Goal: Task Accomplishment & Management: Manage account settings

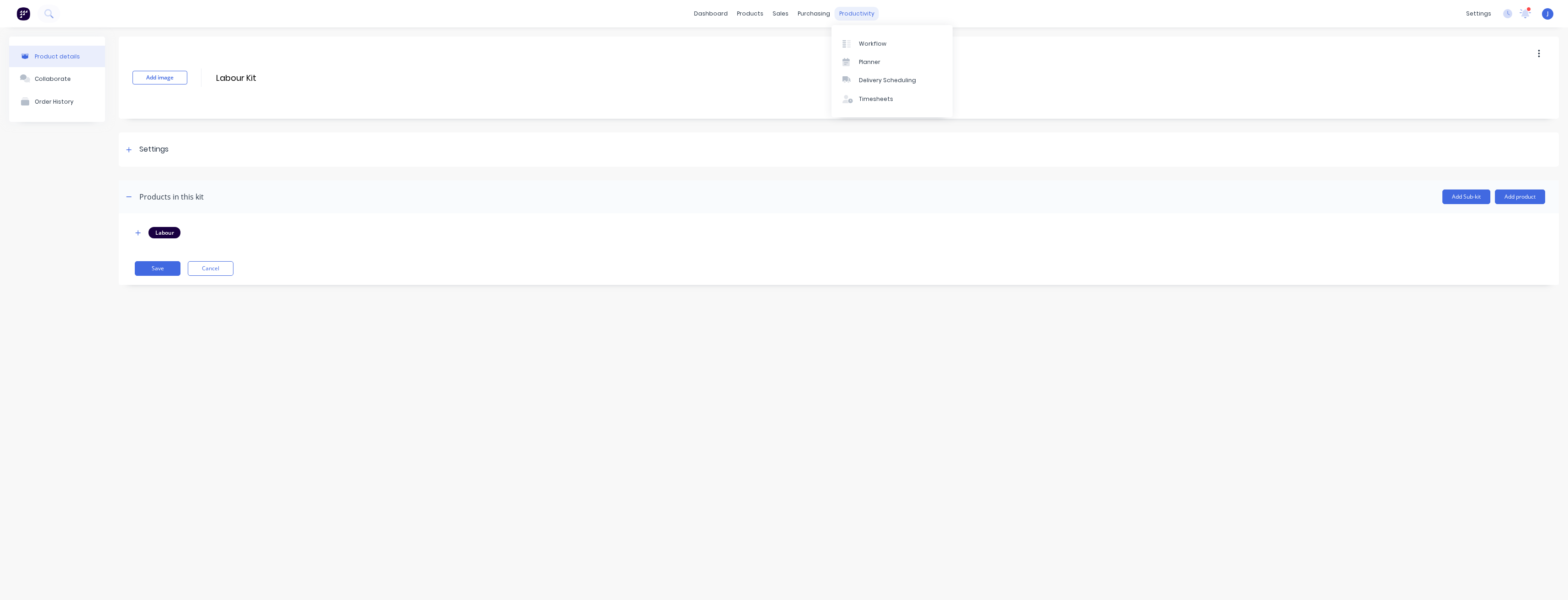
click at [852, 13] on div "productivity" at bounding box center [856, 13] width 44 height 14
click at [869, 102] on div "Timesheets" at bounding box center [876, 99] width 34 height 9
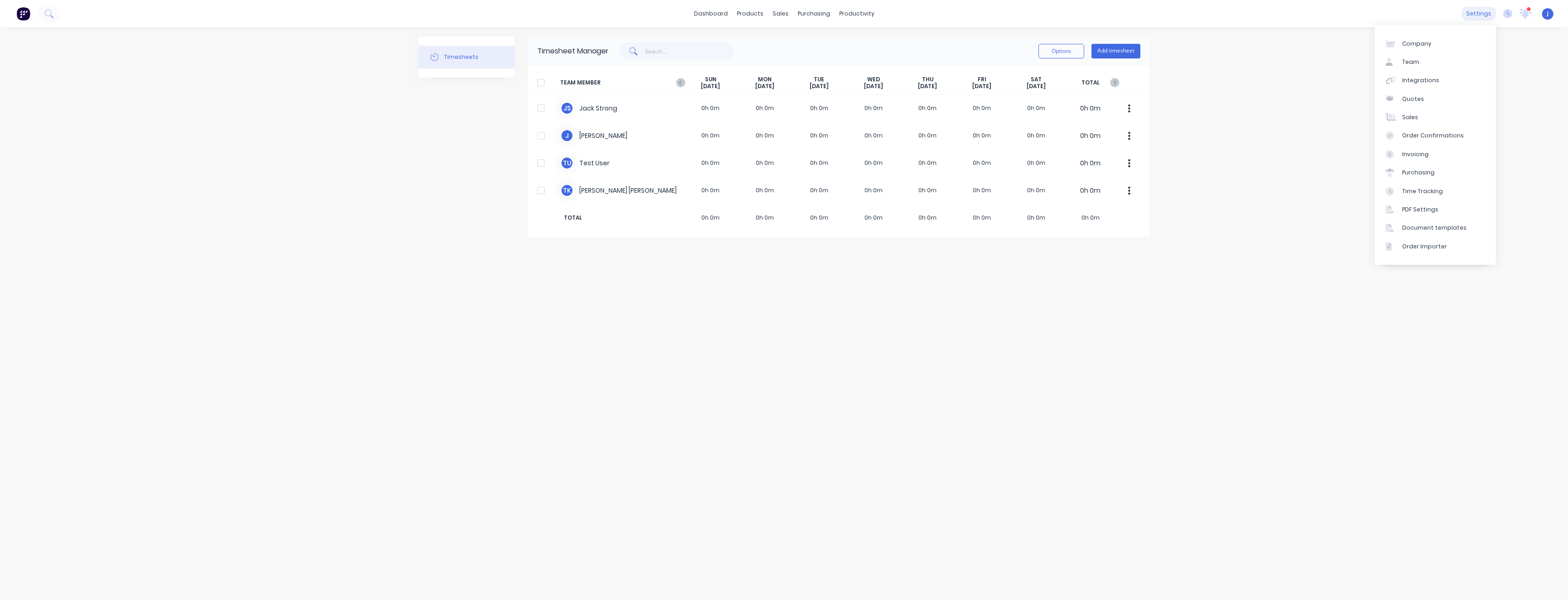
click at [1484, 14] on div "settings" at bounding box center [1479, 13] width 34 height 14
click at [1418, 62] on link "Team" at bounding box center [1435, 62] width 121 height 18
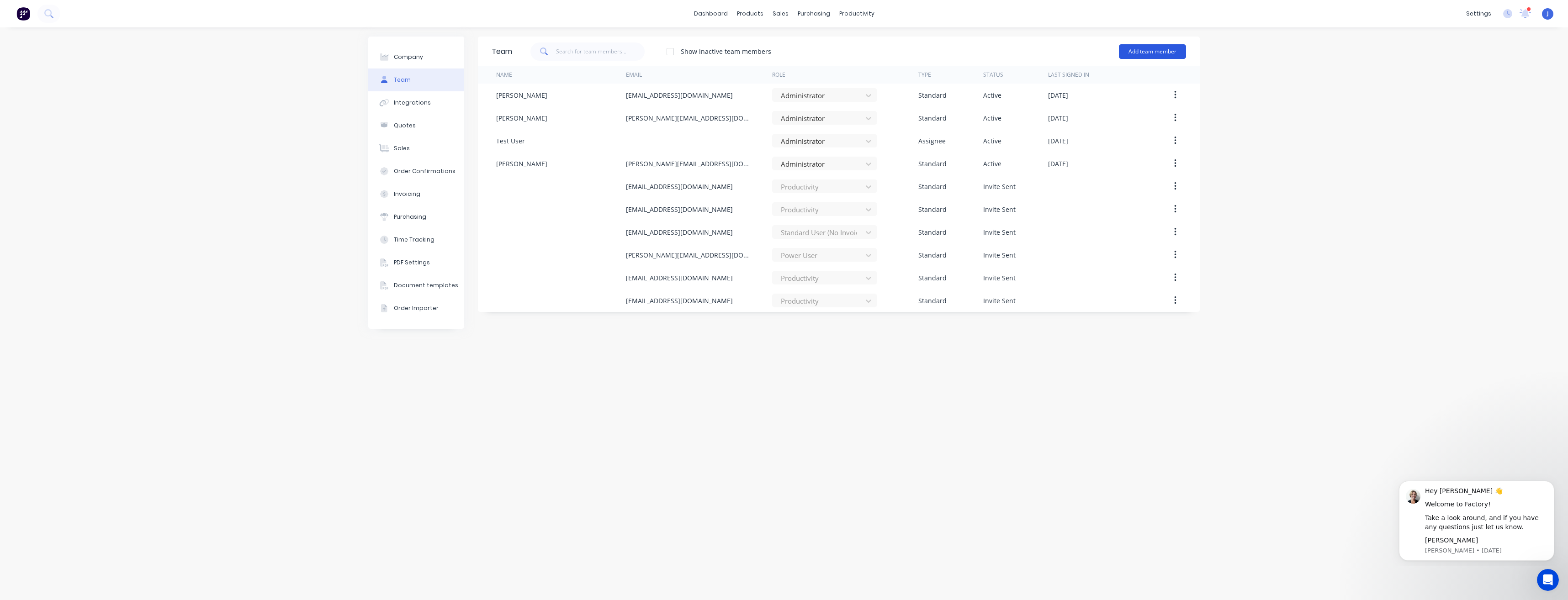
click at [1147, 52] on button "Add team member" at bounding box center [1152, 52] width 67 height 15
click at [1129, 78] on span "A team member that can login to Factory" at bounding box center [1113, 83] width 130 height 9
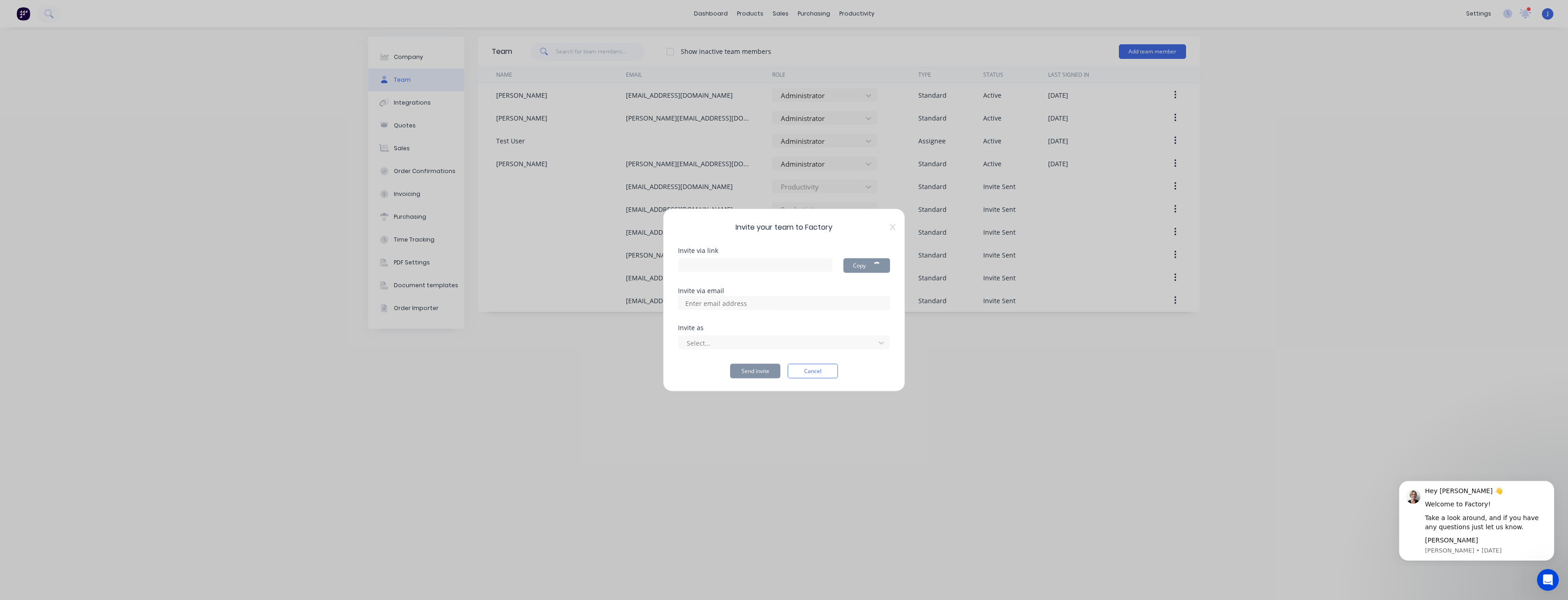
type input "https://app.factory.app/invite/uGCE2sIw"
click at [703, 302] on input at bounding box center [726, 303] width 91 height 14
click at [943, 341] on div "Invite your team to Factory Invite via link https://app.factory.app/invite/uGCE…" at bounding box center [784, 300] width 1568 height 600
click at [719, 343] on div at bounding box center [778, 343] width 184 height 12
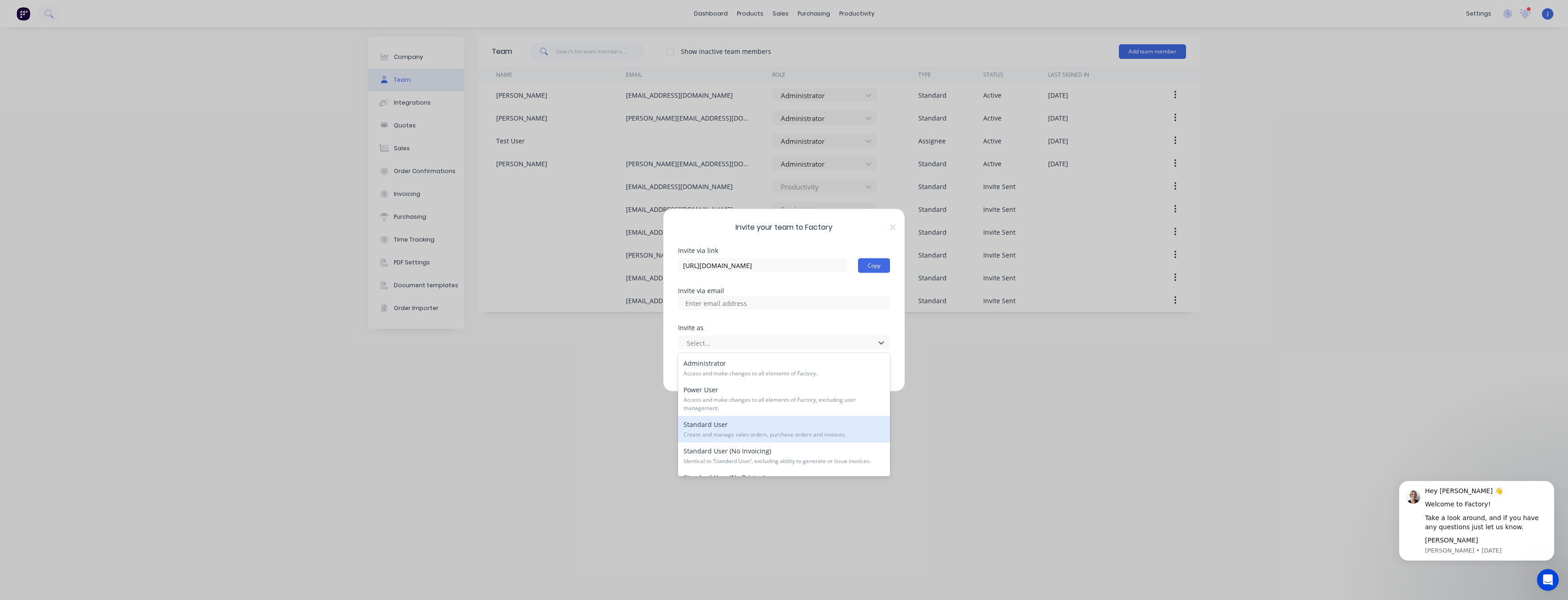
scroll to position [46, 0]
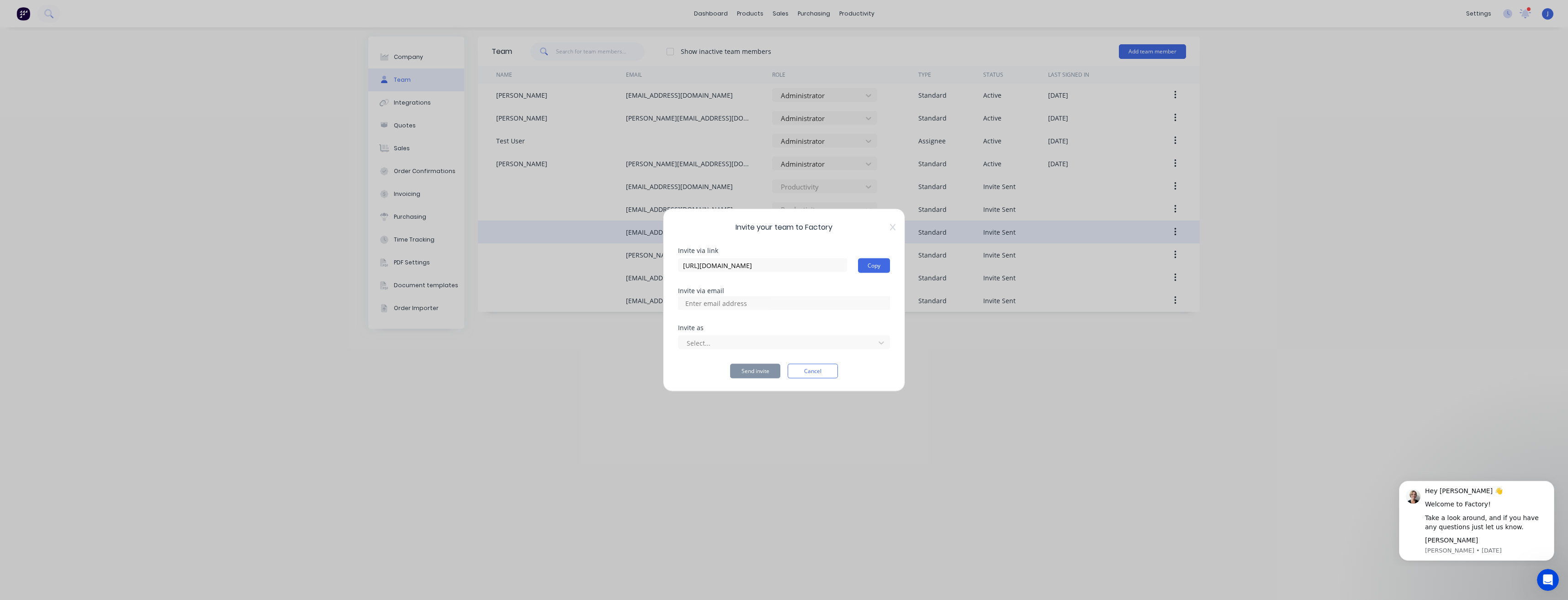
click at [891, 229] on icon at bounding box center [892, 227] width 5 height 7
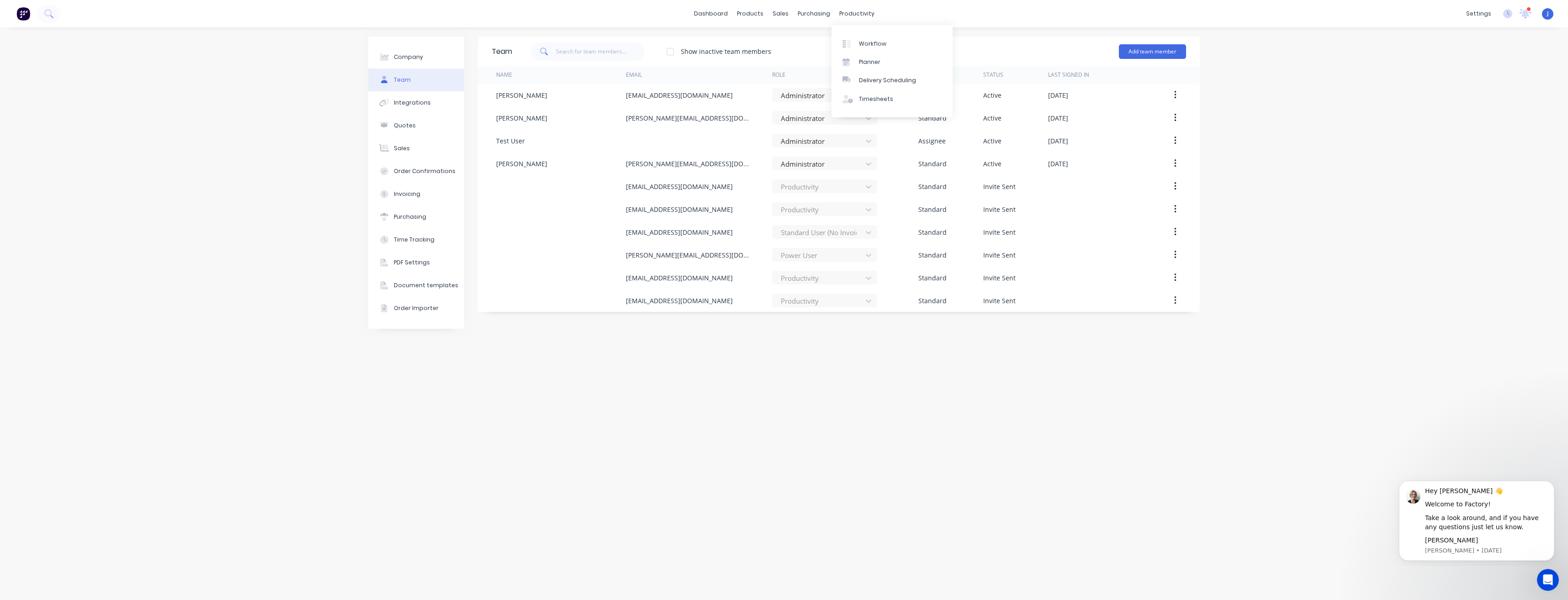
click at [838, 21] on div "productivity" at bounding box center [856, 13] width 44 height 14
click at [866, 61] on div "Planner" at bounding box center [869, 62] width 21 height 9
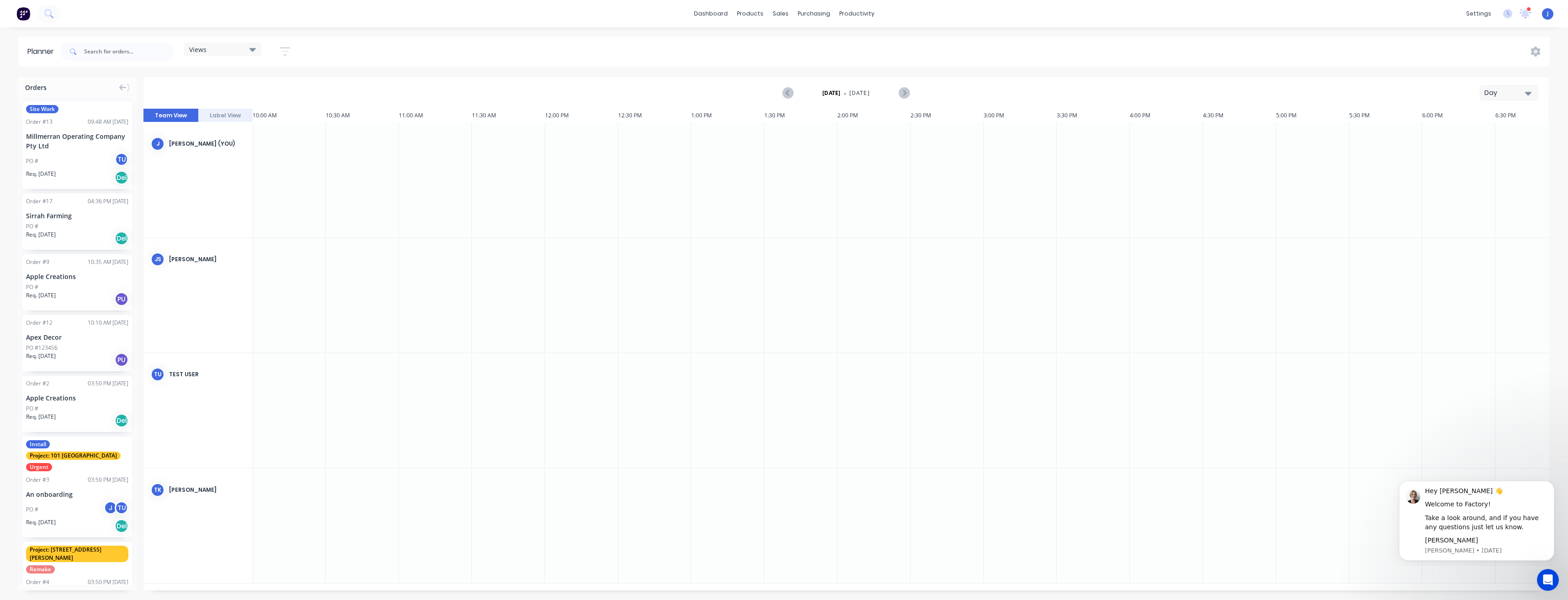
click at [51, 108] on span "Site Work" at bounding box center [42, 110] width 32 height 9
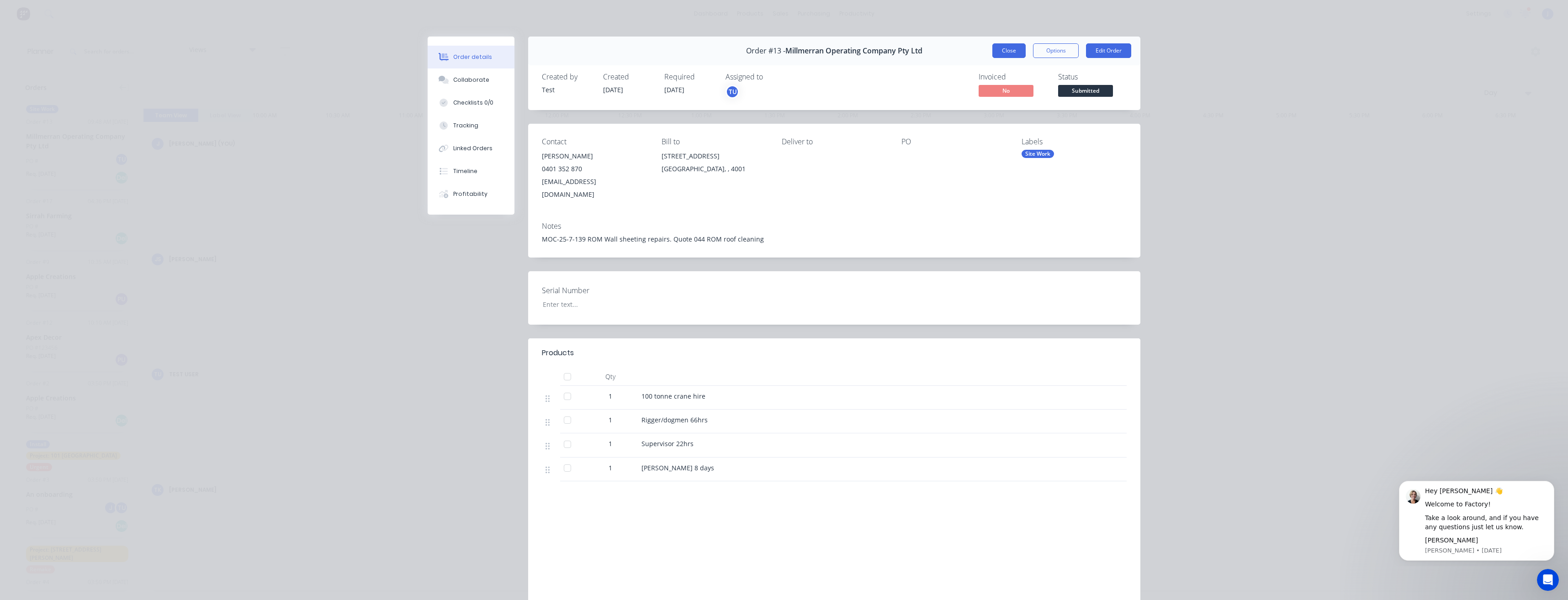
click at [995, 54] on button "Close" at bounding box center [1009, 51] width 33 height 15
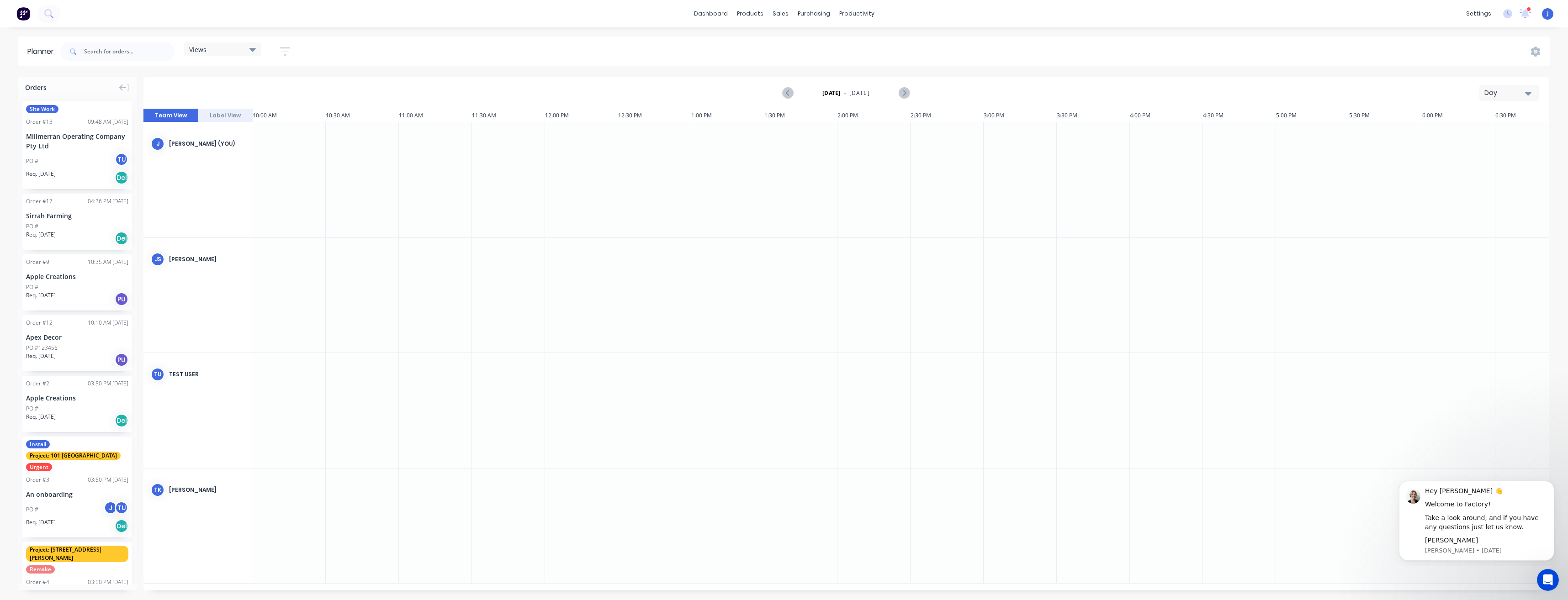
click at [51, 110] on span "Site Work" at bounding box center [42, 110] width 32 height 9
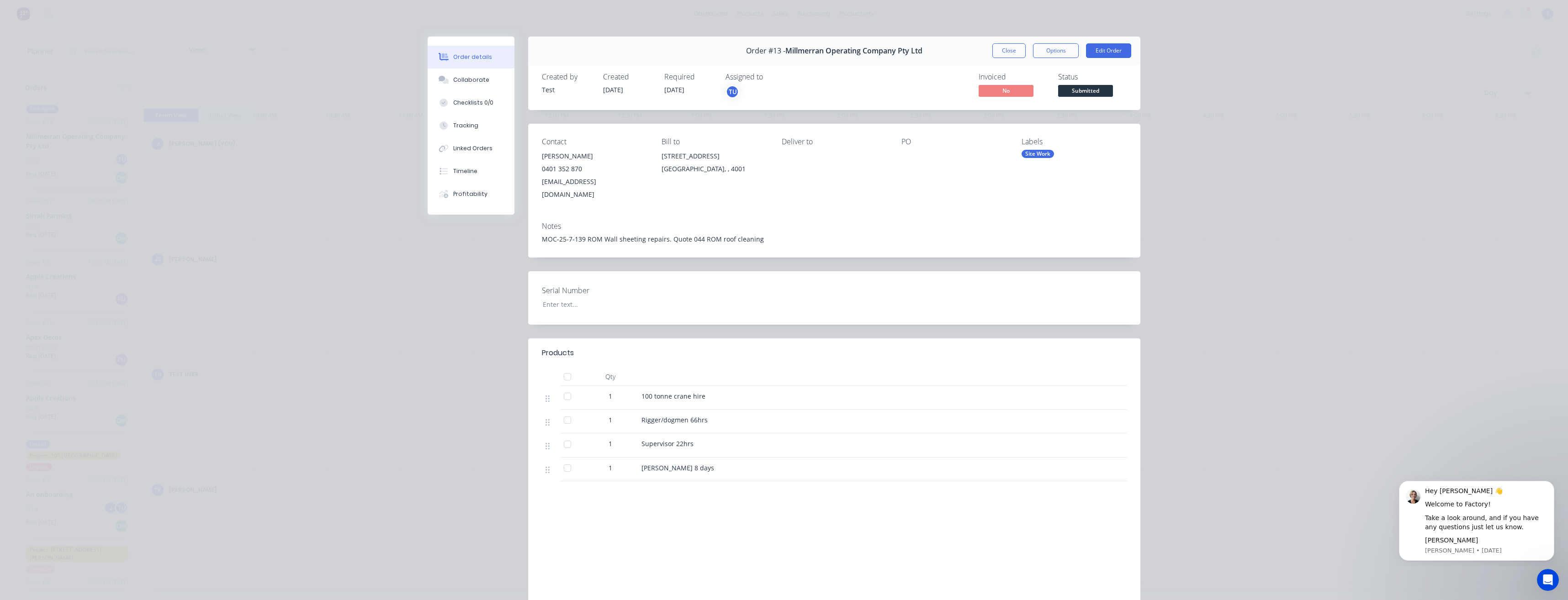
click at [565, 411] on div at bounding box center [567, 420] width 18 height 18
click at [1090, 52] on button "Edit Order" at bounding box center [1108, 51] width 45 height 15
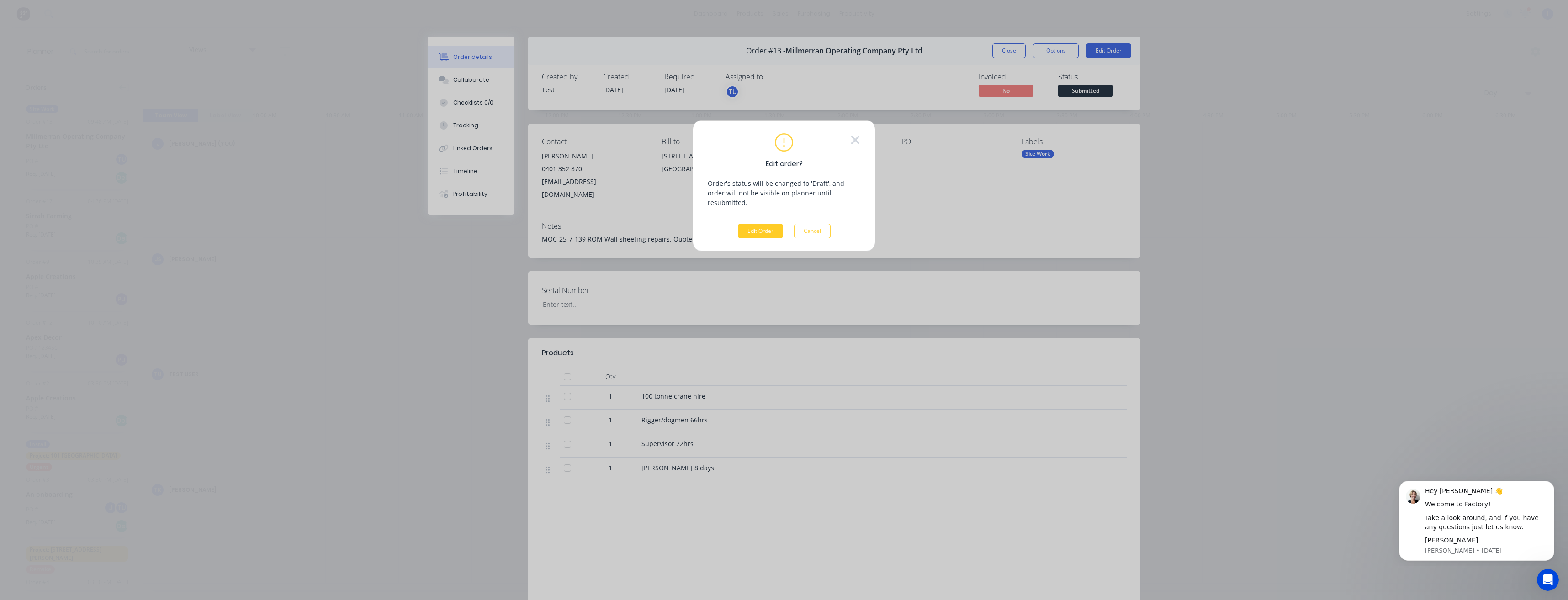
click at [770, 224] on button "Edit Order" at bounding box center [760, 231] width 45 height 15
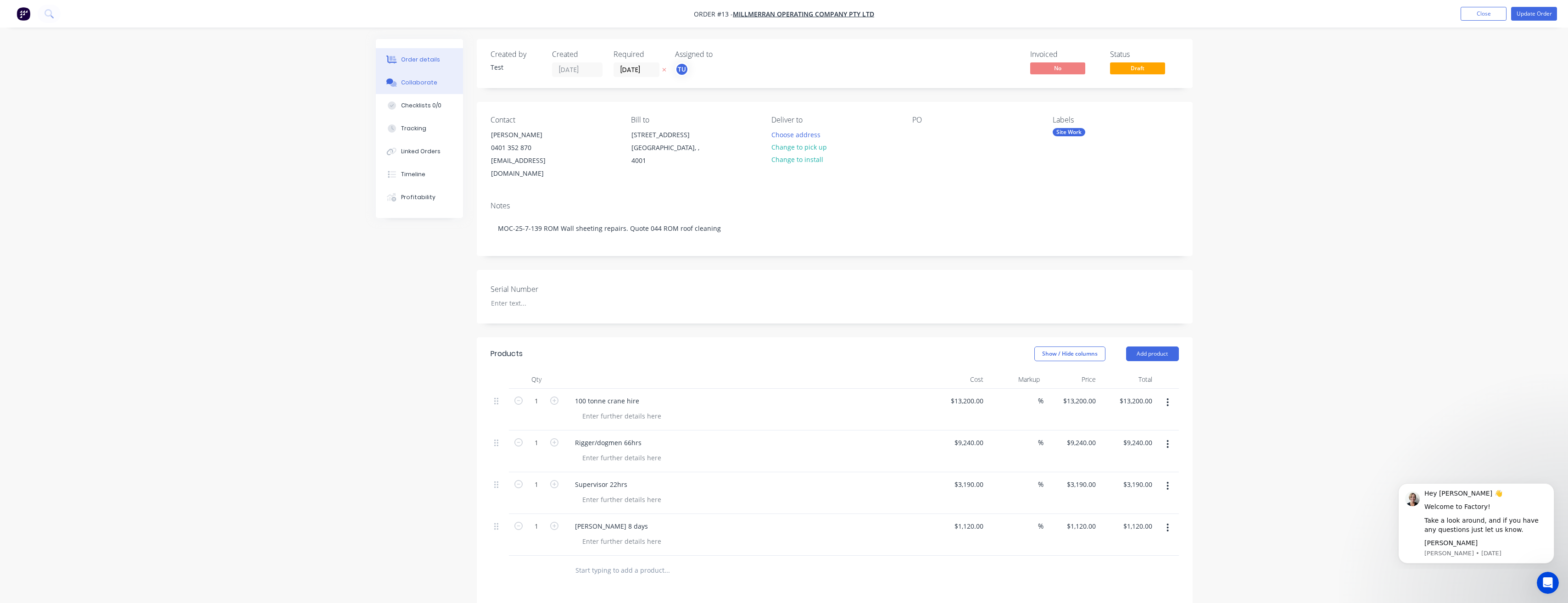
click at [419, 87] on button "Collaborate" at bounding box center [419, 83] width 87 height 23
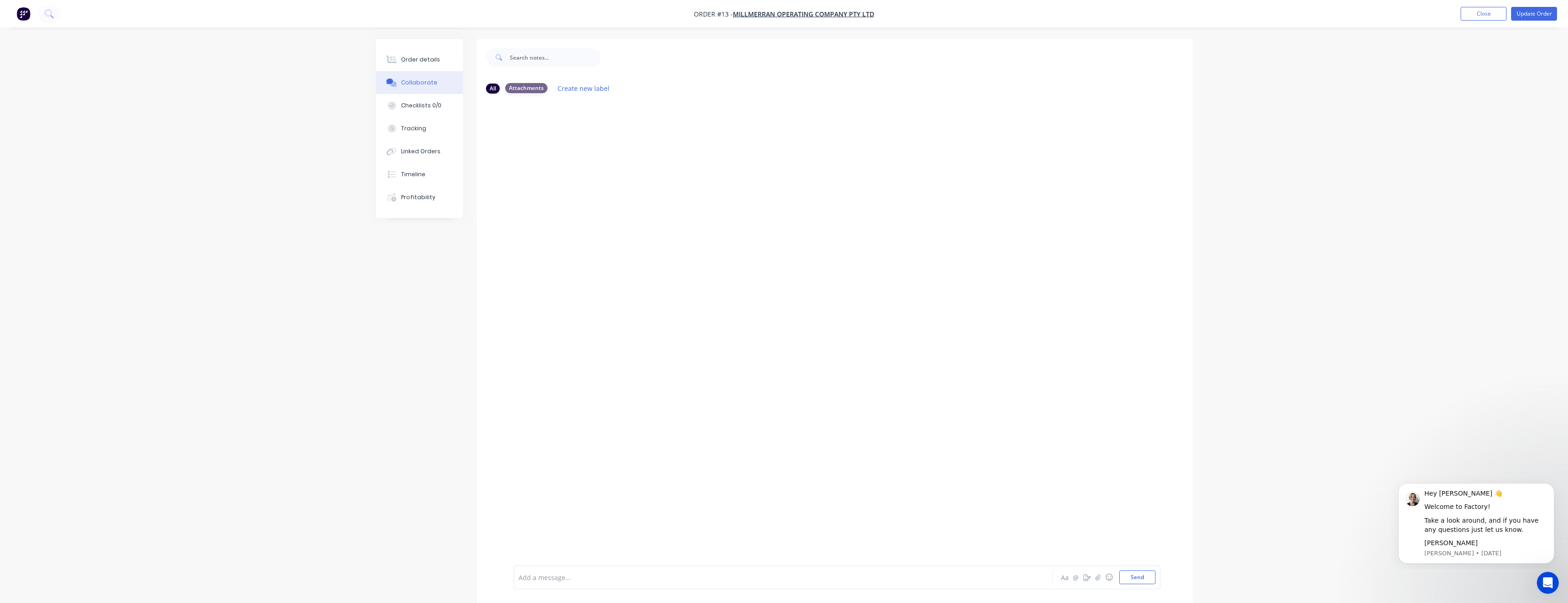
click at [538, 87] on div "Attachments" at bounding box center [526, 88] width 42 height 10
click at [527, 89] on div "Attachments" at bounding box center [526, 88] width 42 height 10
click at [1095, 579] on icon "button" at bounding box center [1098, 577] width 5 height 6
click at [1099, 579] on icon "button" at bounding box center [1097, 577] width 6 height 7
click at [494, 89] on div "All" at bounding box center [493, 88] width 14 height 10
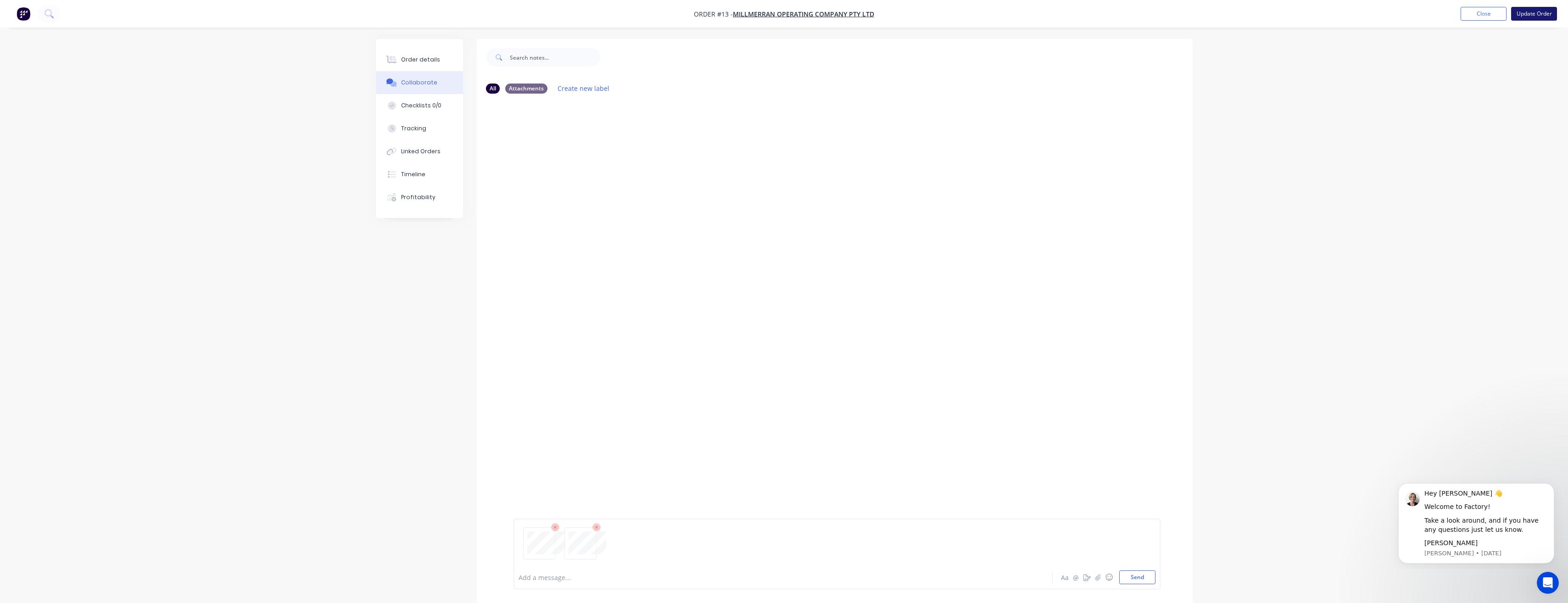
click at [1539, 10] on button "Update Order" at bounding box center [1534, 13] width 46 height 14
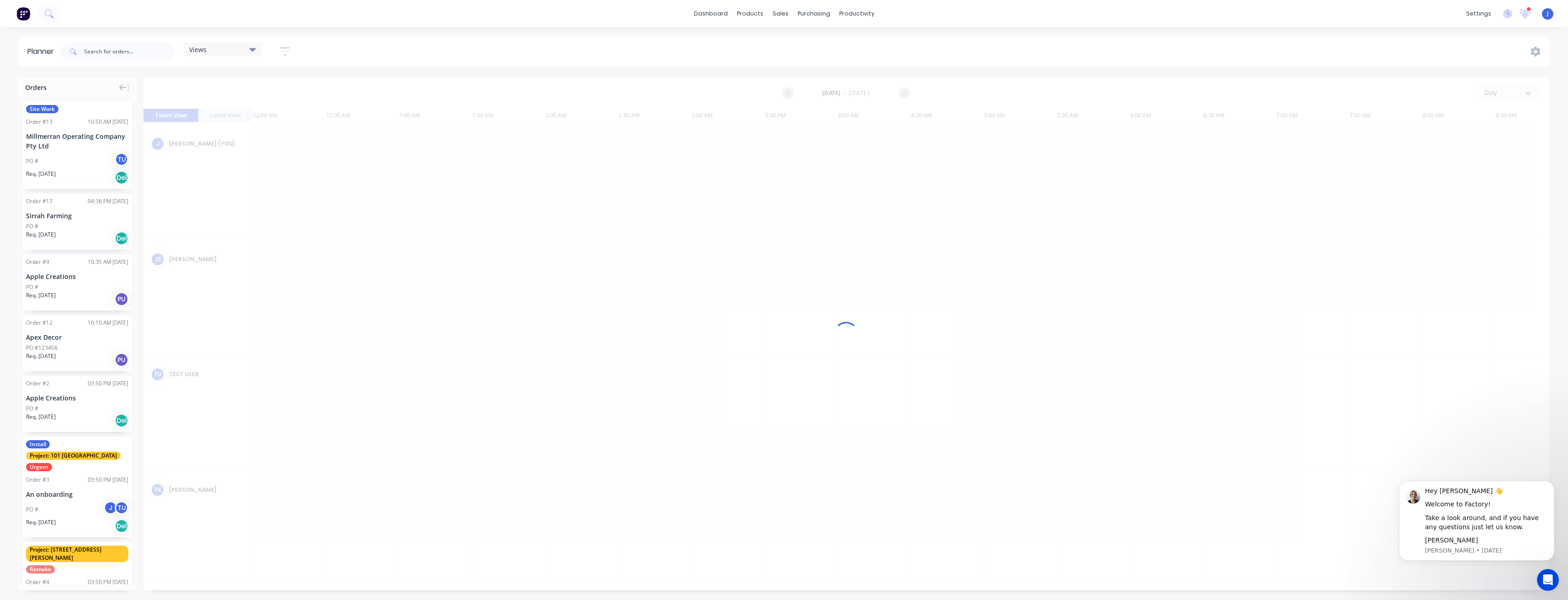
scroll to position [0, 1463]
click at [47, 108] on span "Site Work" at bounding box center [42, 110] width 32 height 9
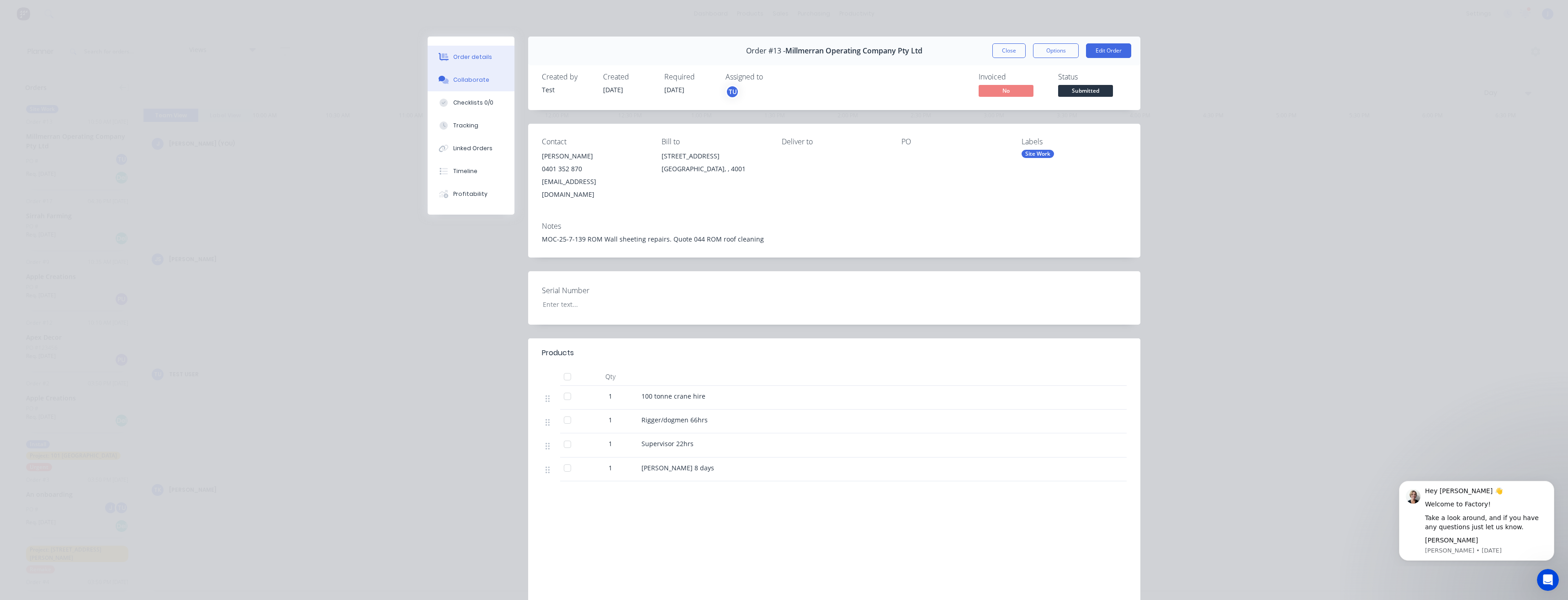
click at [469, 82] on div "Collaborate" at bounding box center [471, 80] width 36 height 9
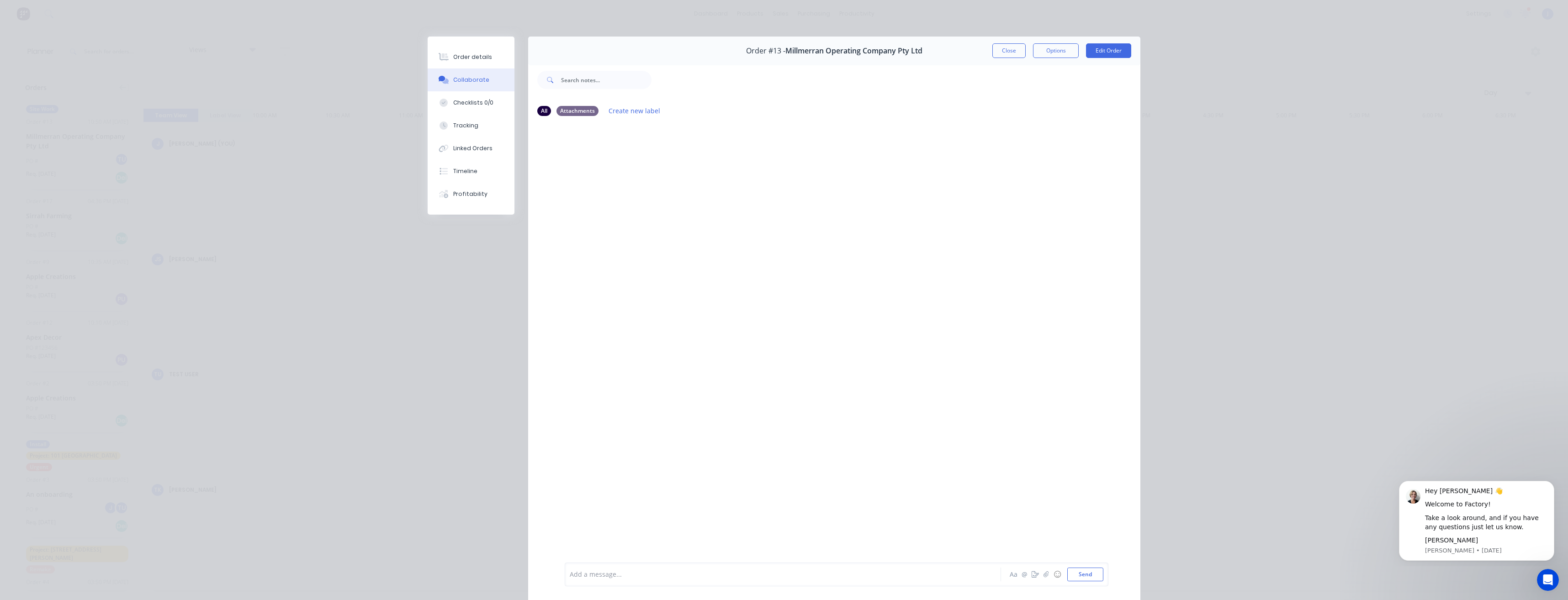
scroll to position [41, 0]
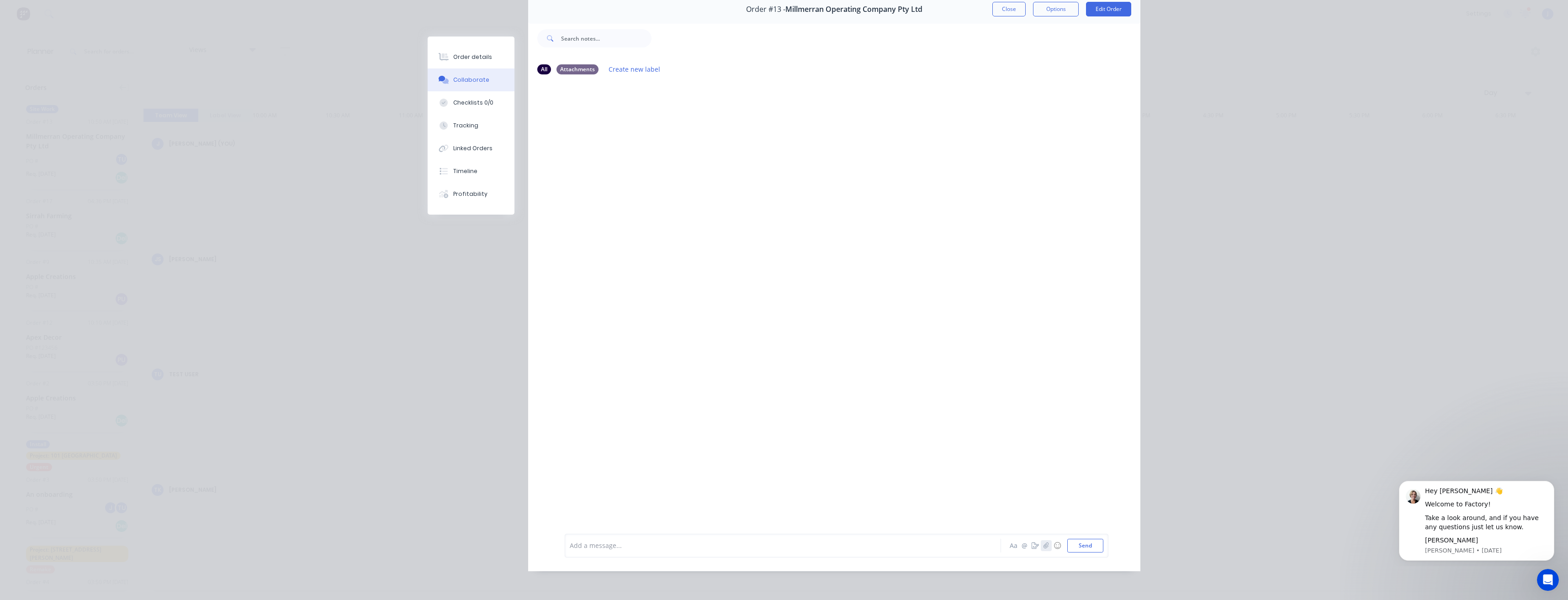
click at [1043, 548] on icon "button" at bounding box center [1046, 546] width 5 height 7
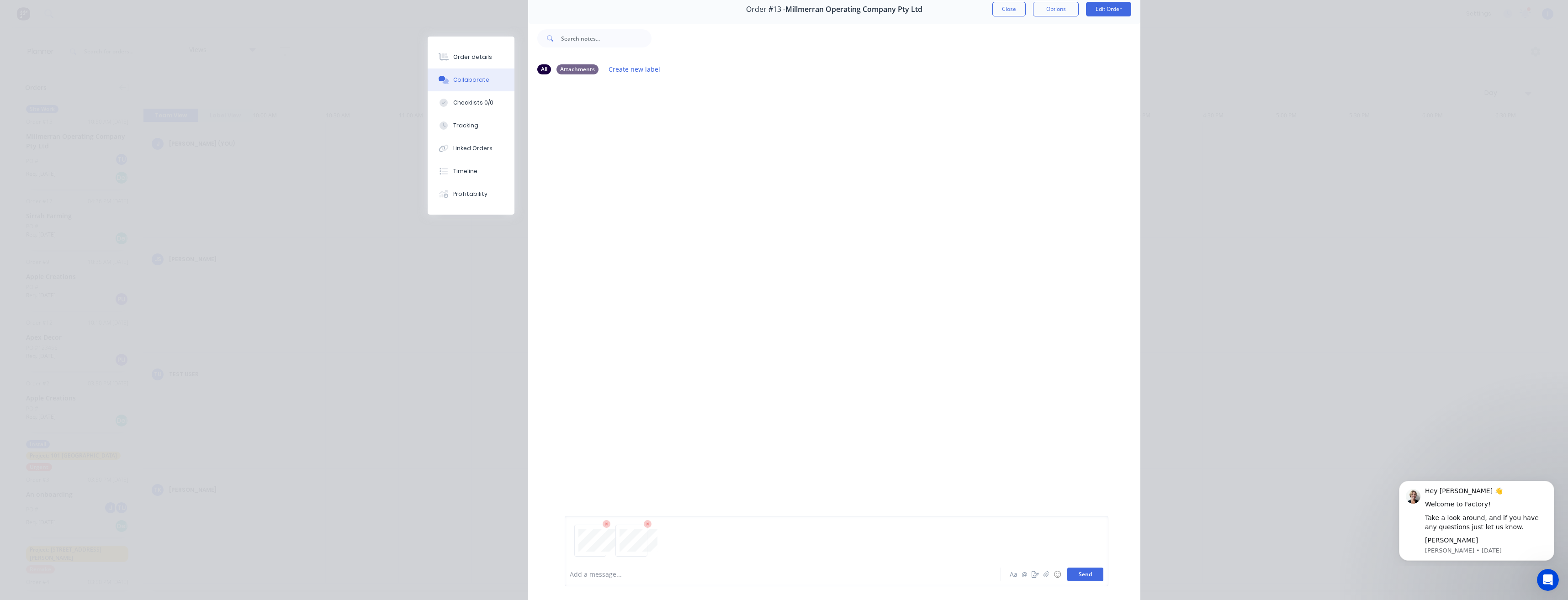
click at [1091, 576] on button "Send" at bounding box center [1085, 574] width 36 height 14
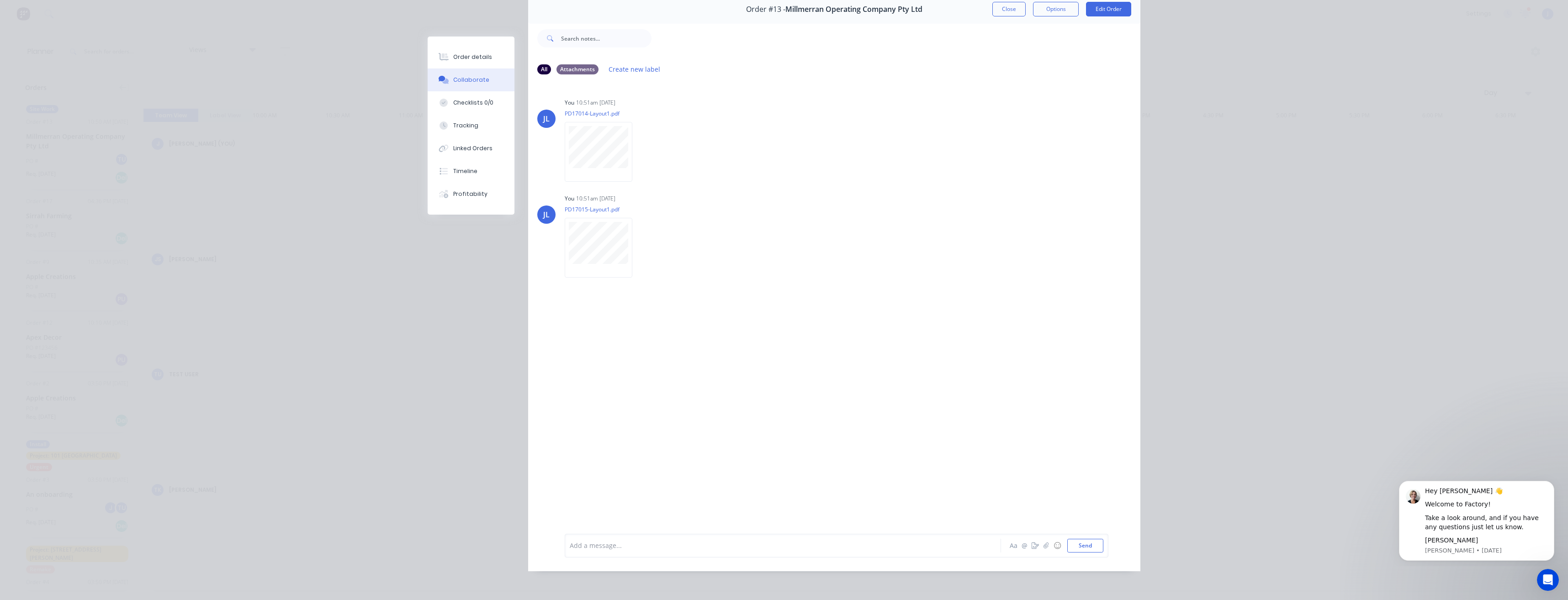
scroll to position [0, 0]
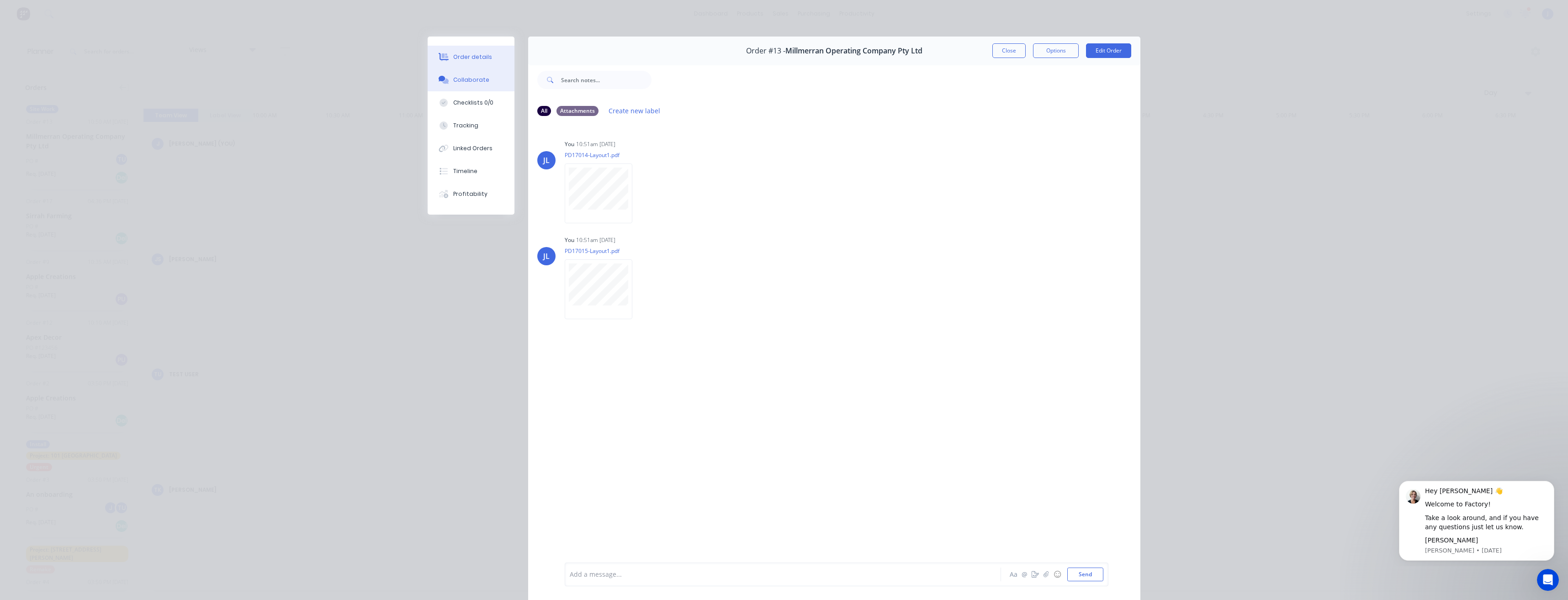
click at [466, 60] on div "Order details" at bounding box center [473, 57] width 39 height 9
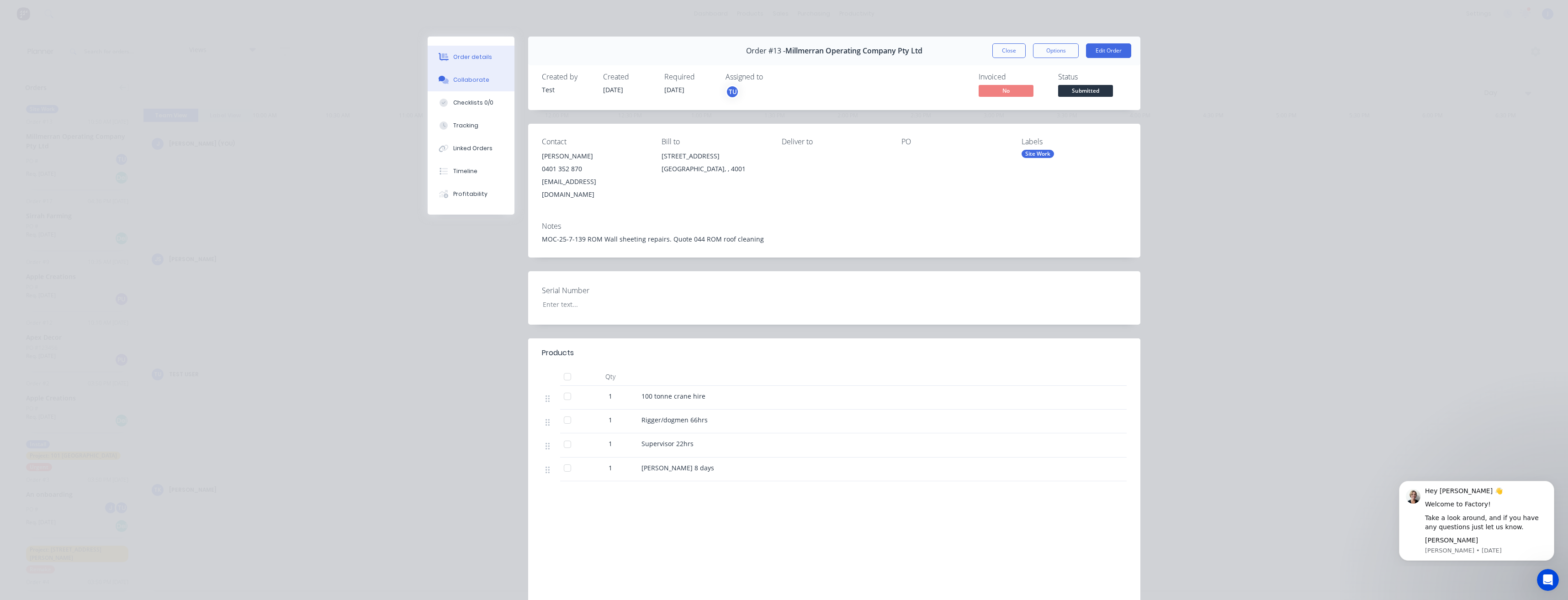
click at [474, 80] on div "Collaborate" at bounding box center [471, 80] width 36 height 9
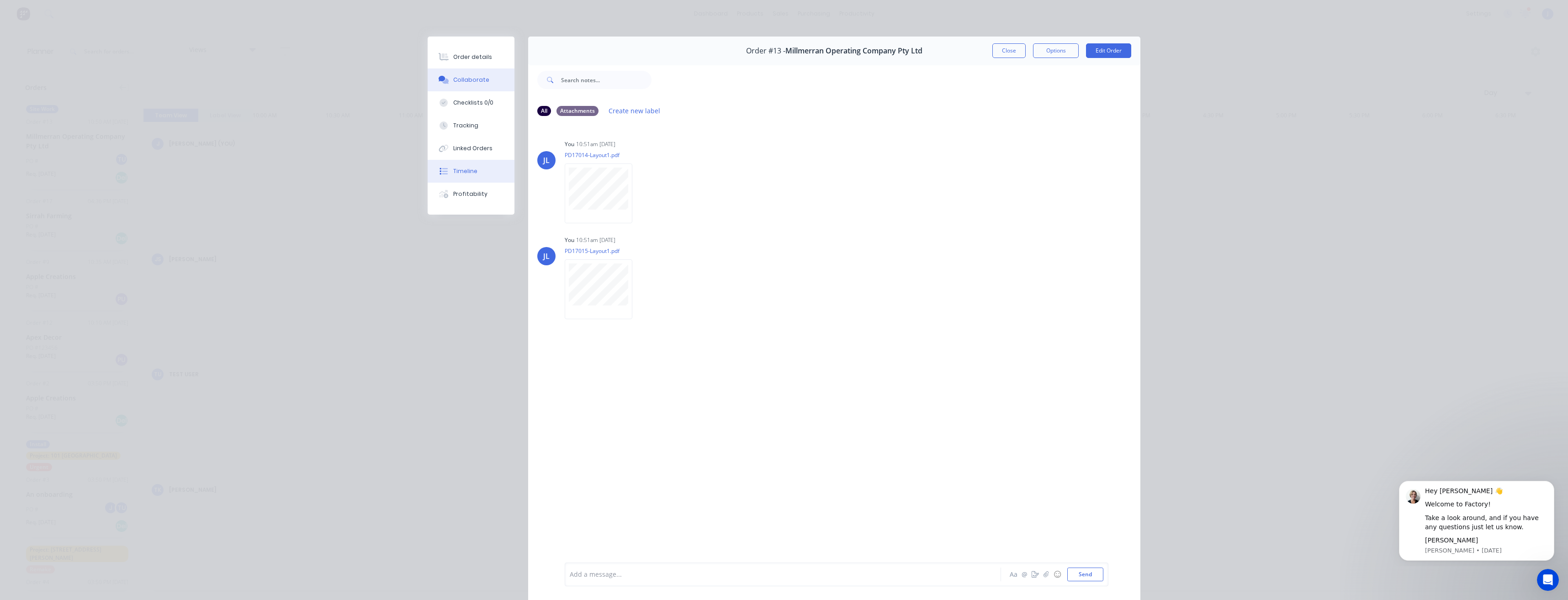
click at [471, 169] on div "Timeline" at bounding box center [466, 172] width 24 height 9
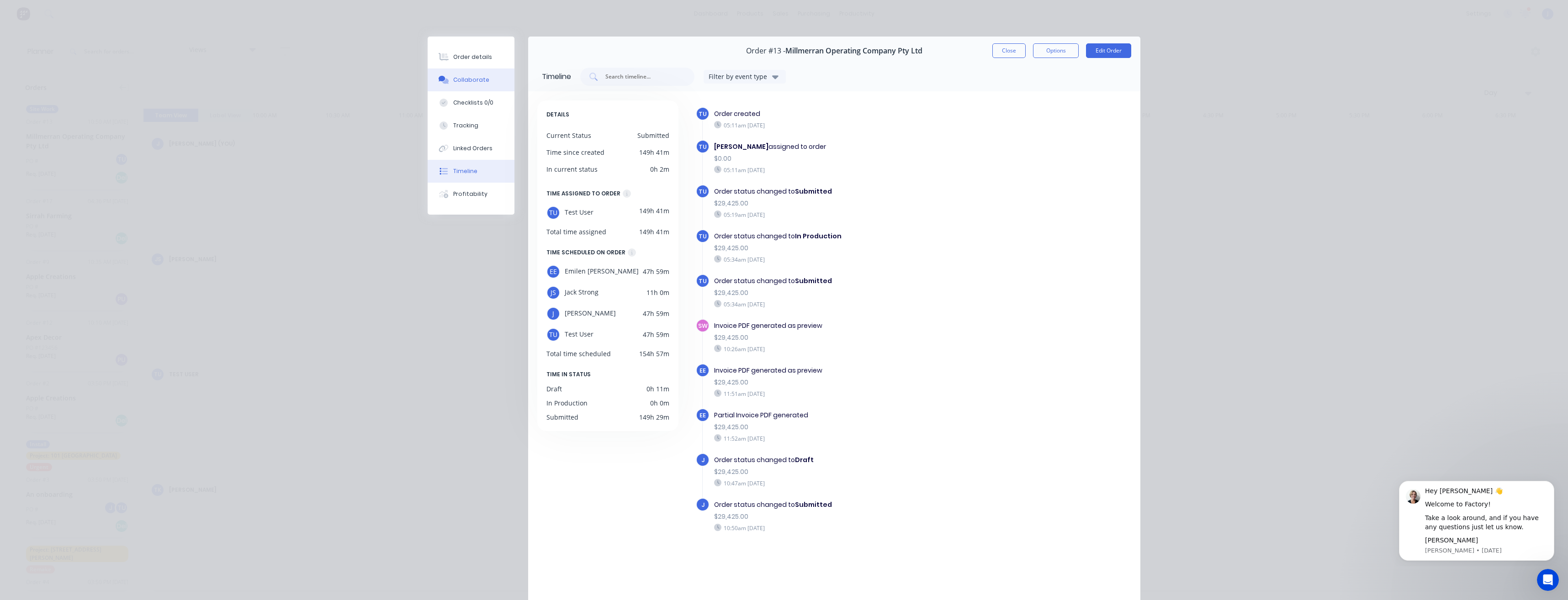
click at [464, 85] on button "Collaborate" at bounding box center [471, 80] width 87 height 23
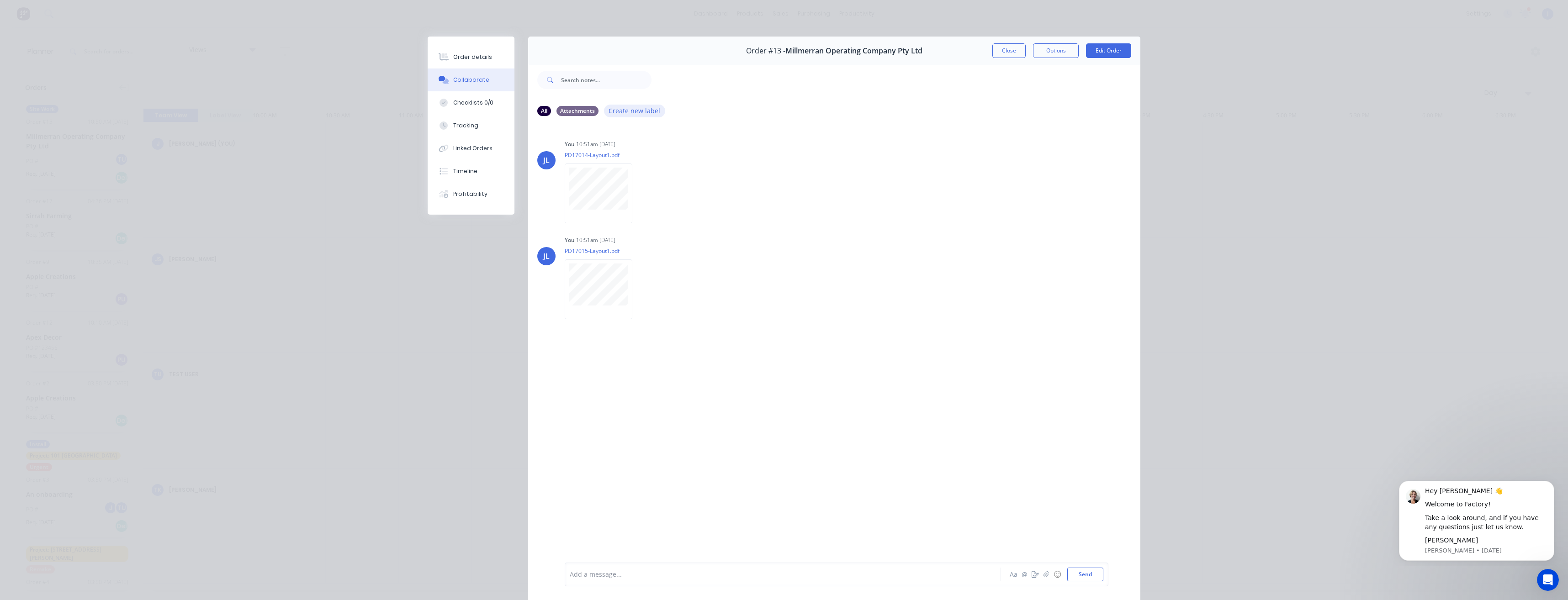
click at [614, 113] on button "Create new label" at bounding box center [634, 111] width 61 height 12
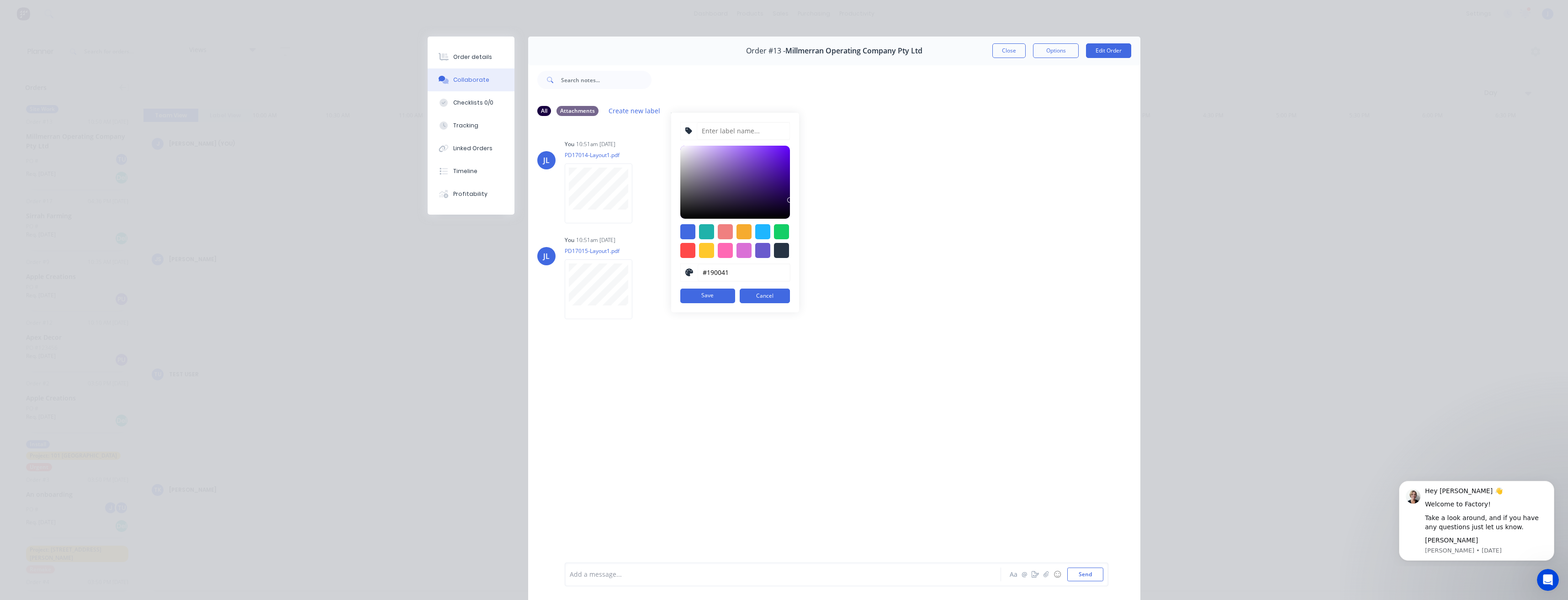
click at [827, 129] on div "JL You 10:51am 03/09/25 PD17014-Layout1.pdf Labels Download Delete JL You 10:51…" at bounding box center [835, 343] width 612 height 438
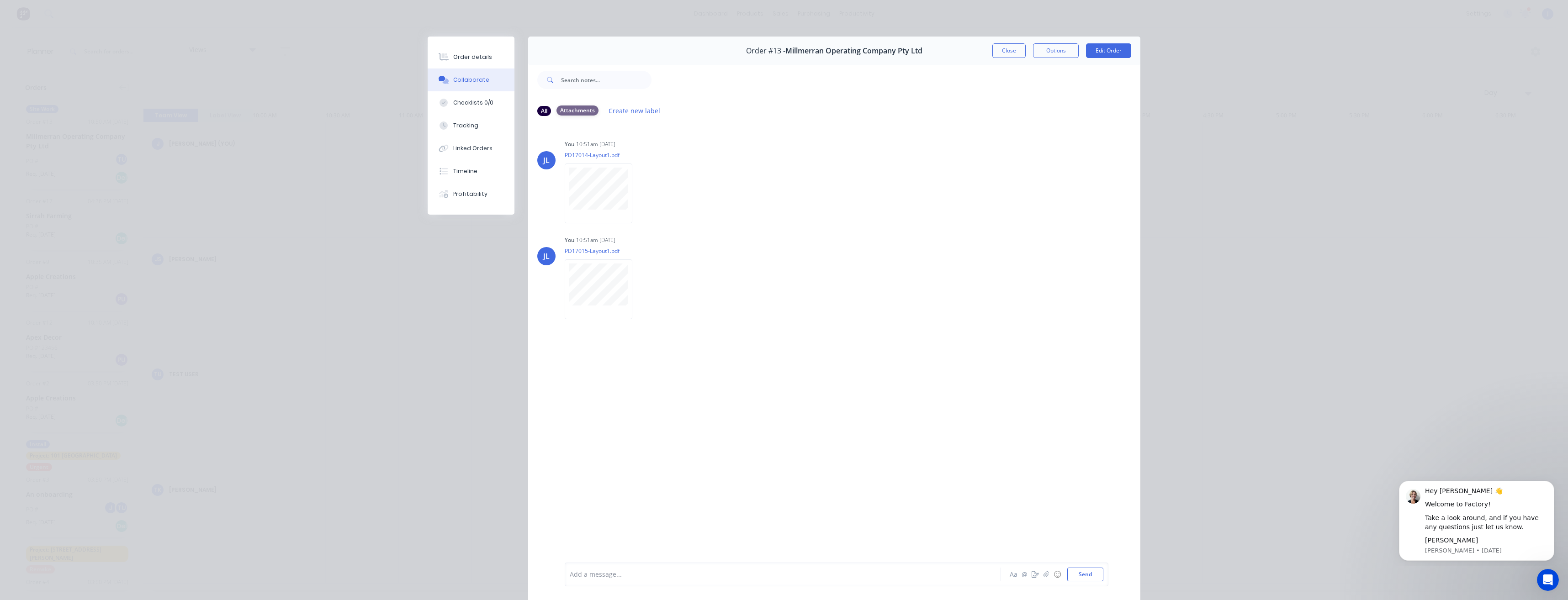
click at [570, 112] on div "Attachments" at bounding box center [577, 110] width 42 height 10
click at [581, 111] on div "Attachments" at bounding box center [577, 110] width 42 height 10
click at [1044, 576] on icon "button" at bounding box center [1046, 574] width 5 height 7
click at [457, 173] on div "Timeline" at bounding box center [466, 172] width 24 height 9
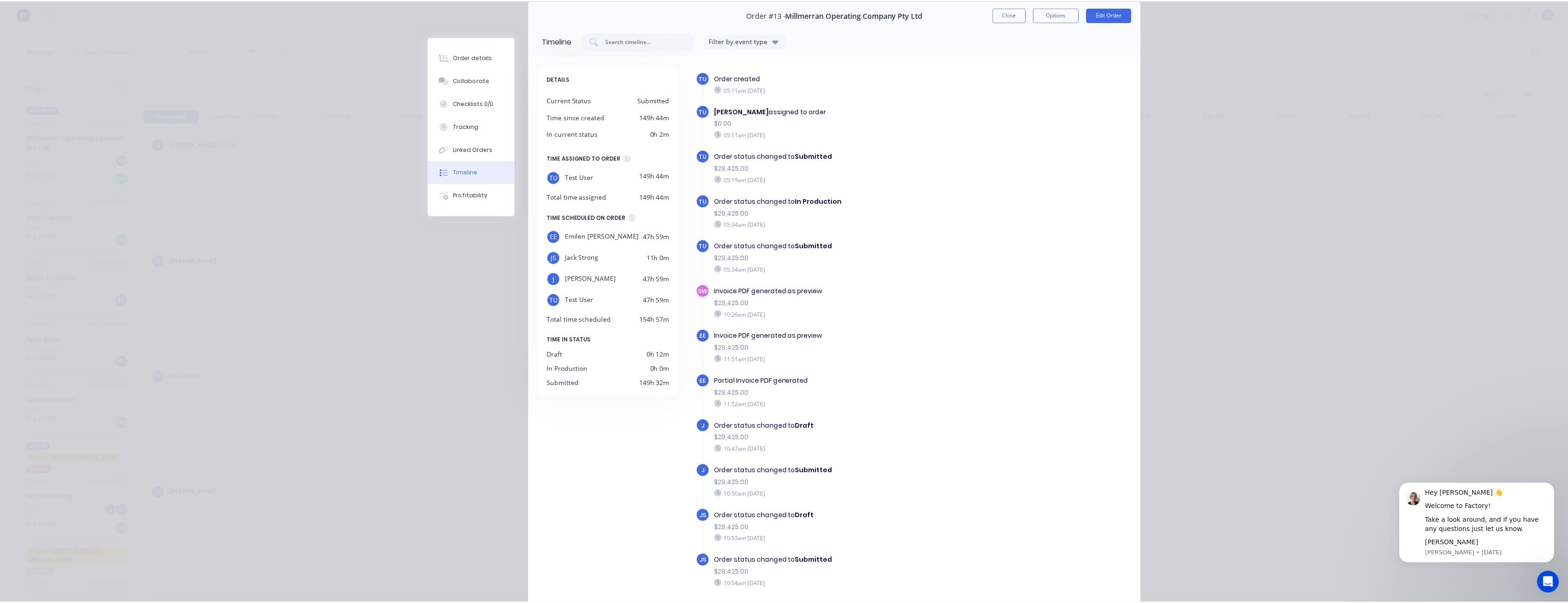
scroll to position [9, 0]
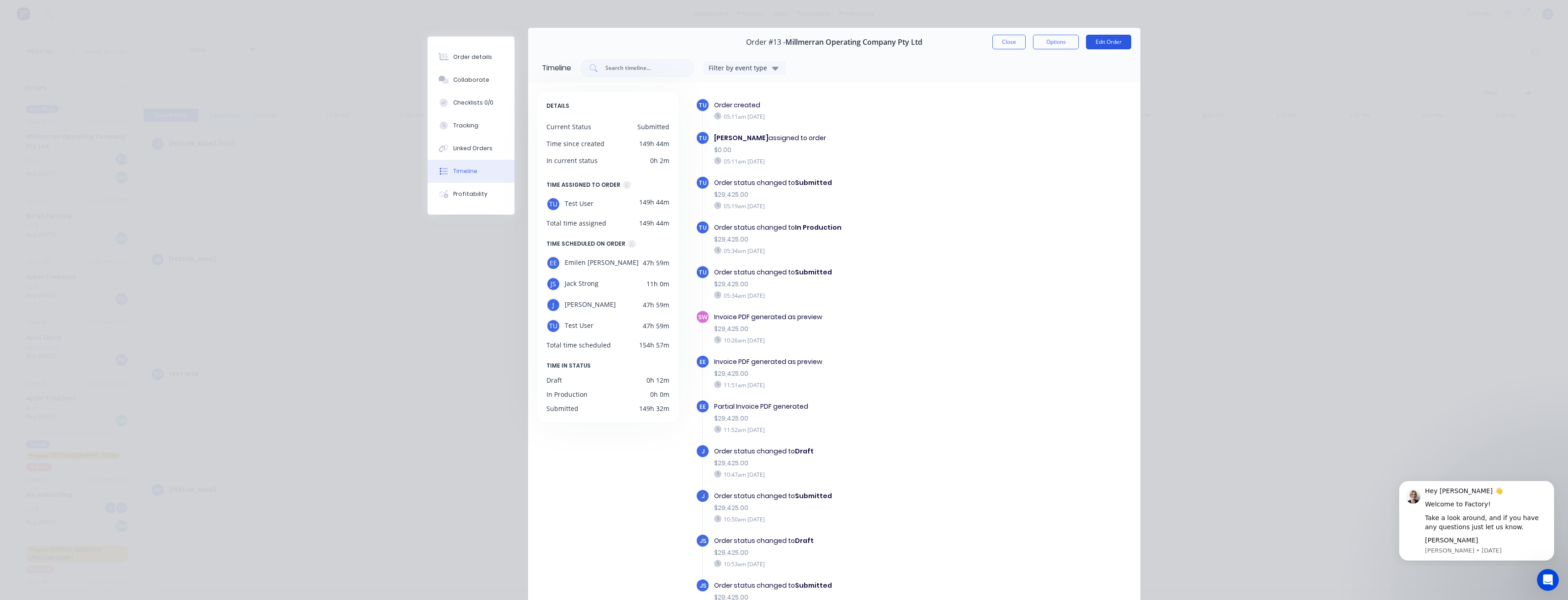
click at [1125, 42] on button "Edit Order" at bounding box center [1108, 42] width 45 height 15
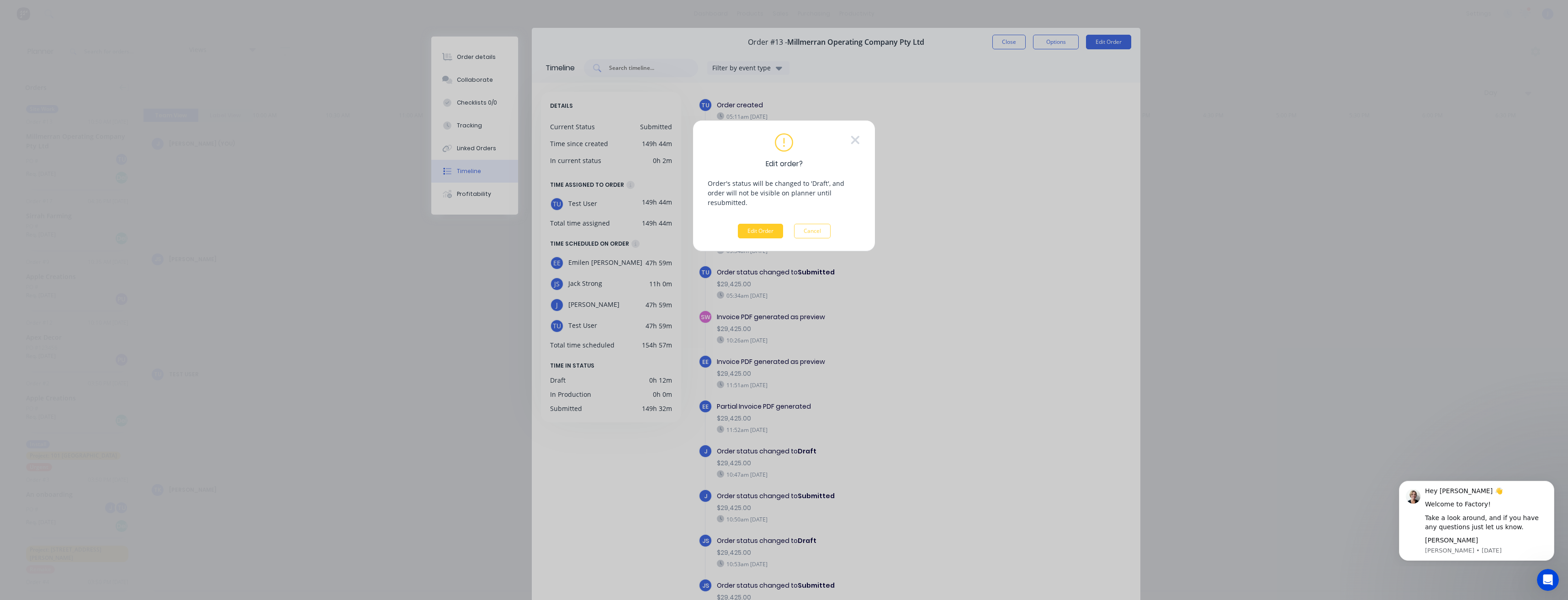
click at [756, 224] on button "Edit Order" at bounding box center [760, 231] width 45 height 15
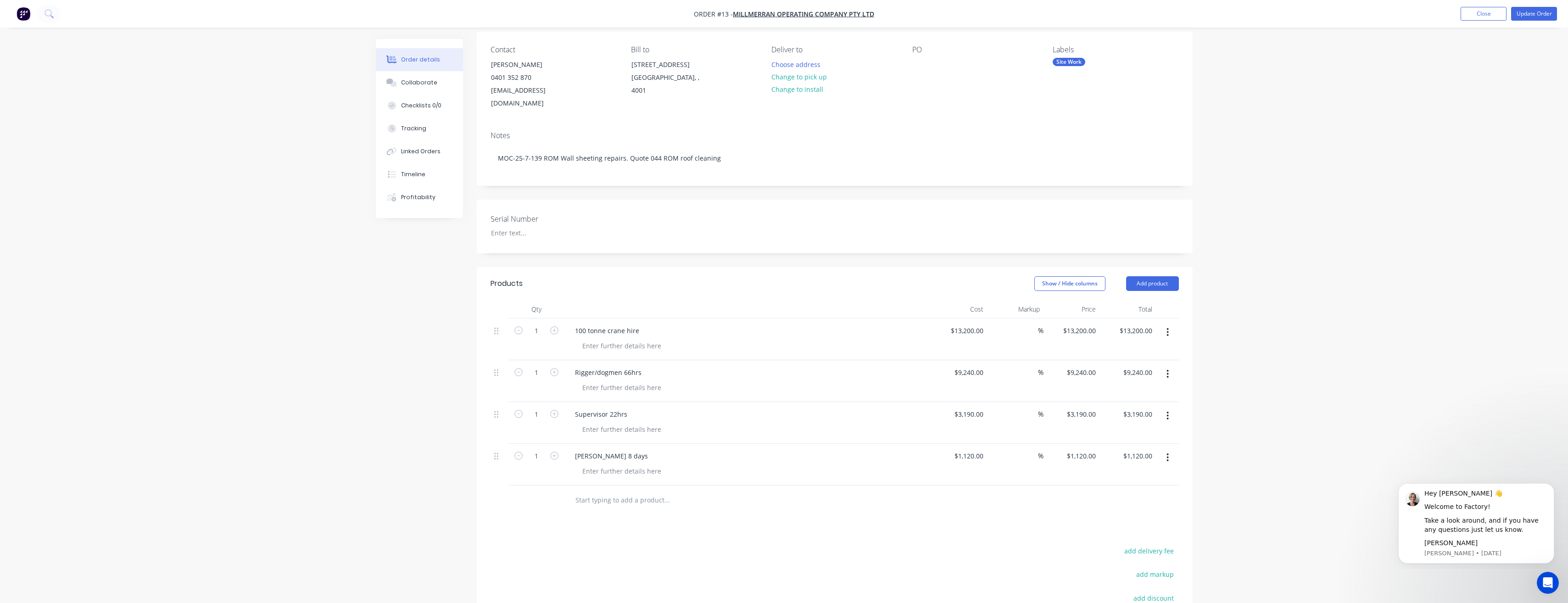
scroll to position [92, 0]
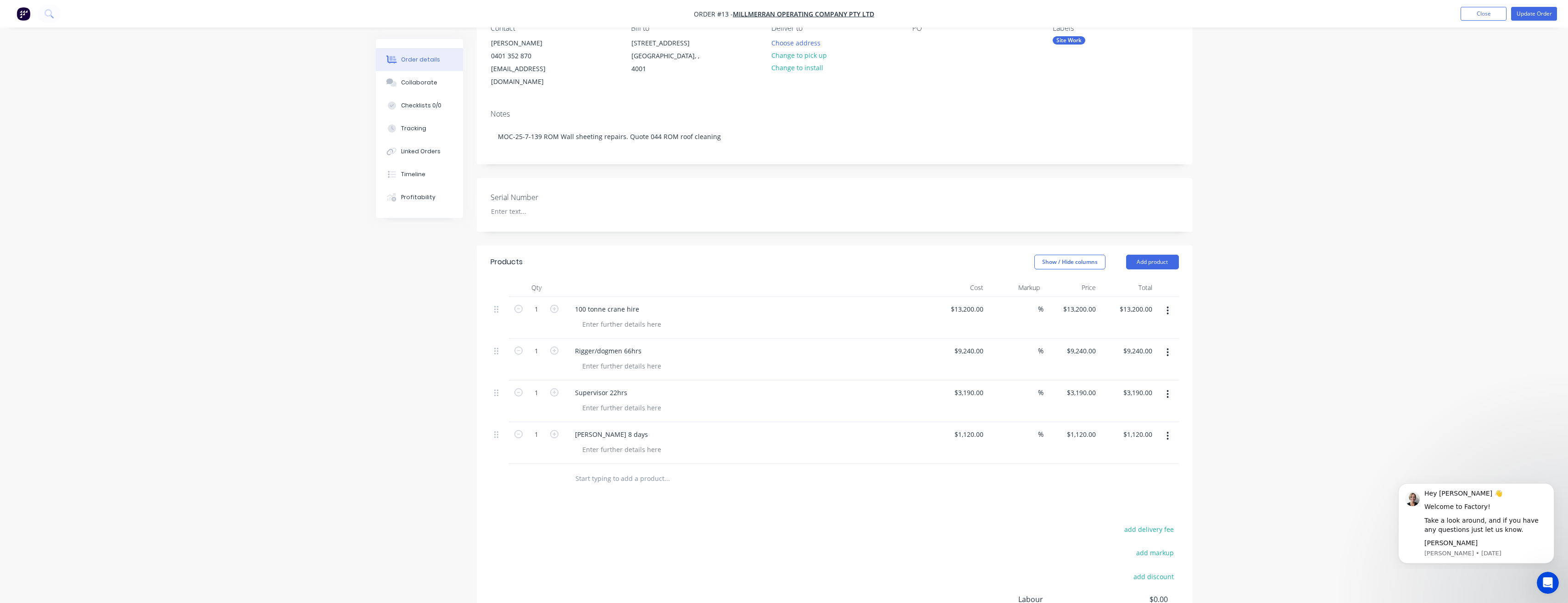
click at [609, 472] on input "text" at bounding box center [666, 479] width 183 height 18
type input "J"
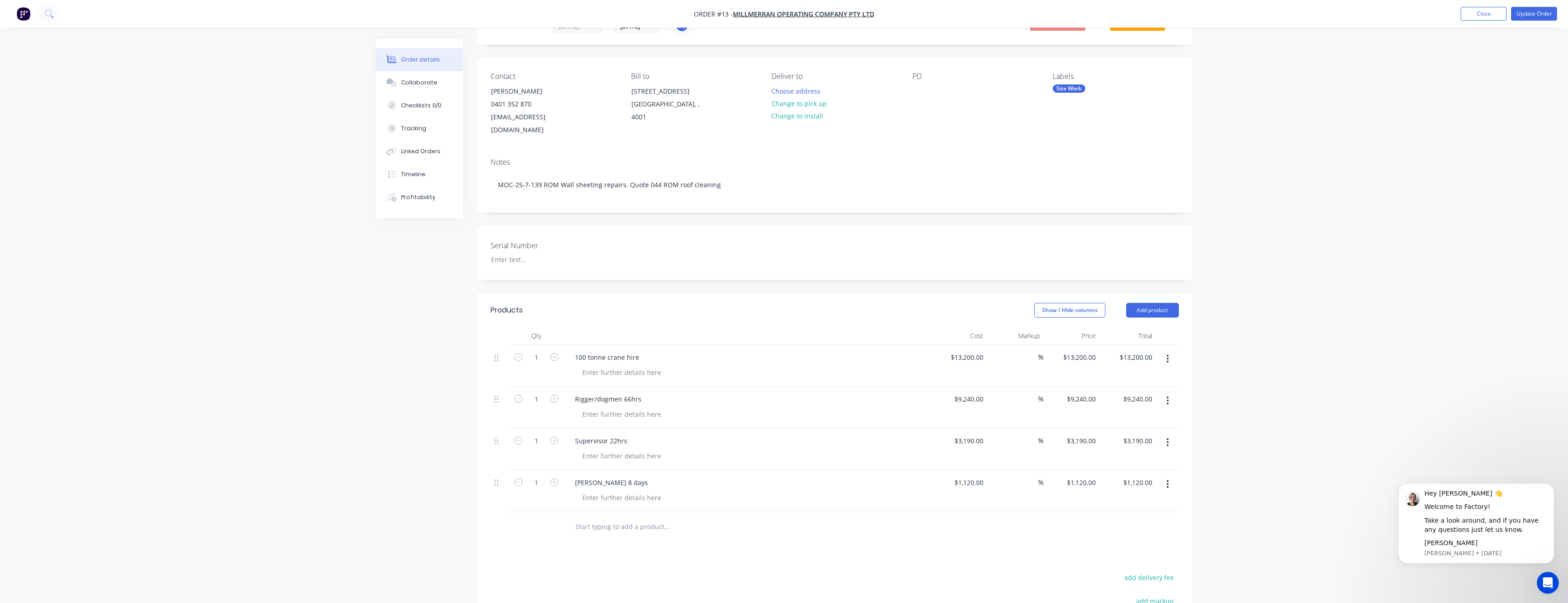
scroll to position [0, 0]
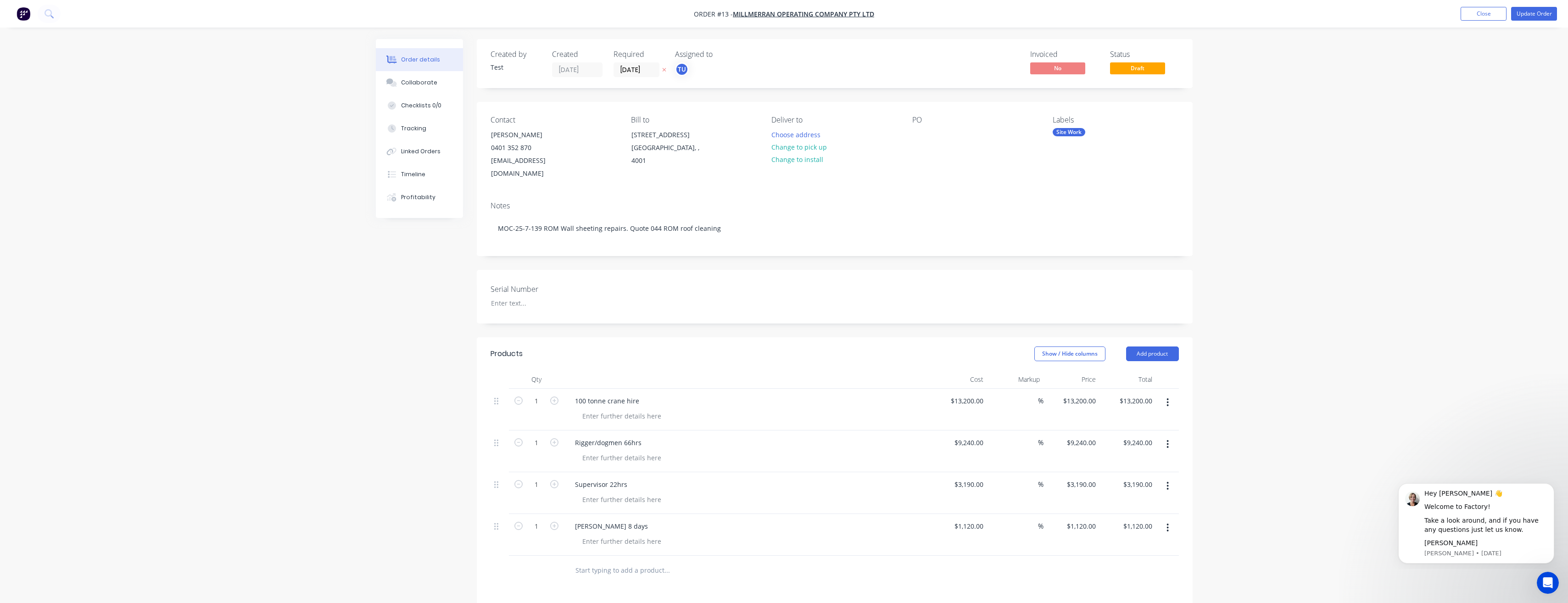
click at [689, 54] on div "Assigned to" at bounding box center [721, 54] width 92 height 9
click at [676, 49] on div "Created by Test Created 28/08/25 Required 07/09/25 Assigned to TU Invoiced No S…" at bounding box center [834, 64] width 716 height 49
drag, startPoint x: 676, startPoint y: 49, endPoint x: 664, endPoint y: 69, distance: 23.3
click at [663, 69] on icon at bounding box center [664, 70] width 4 height 6
drag, startPoint x: 1487, startPoint y: 13, endPoint x: 1481, endPoint y: 30, distance: 18.0
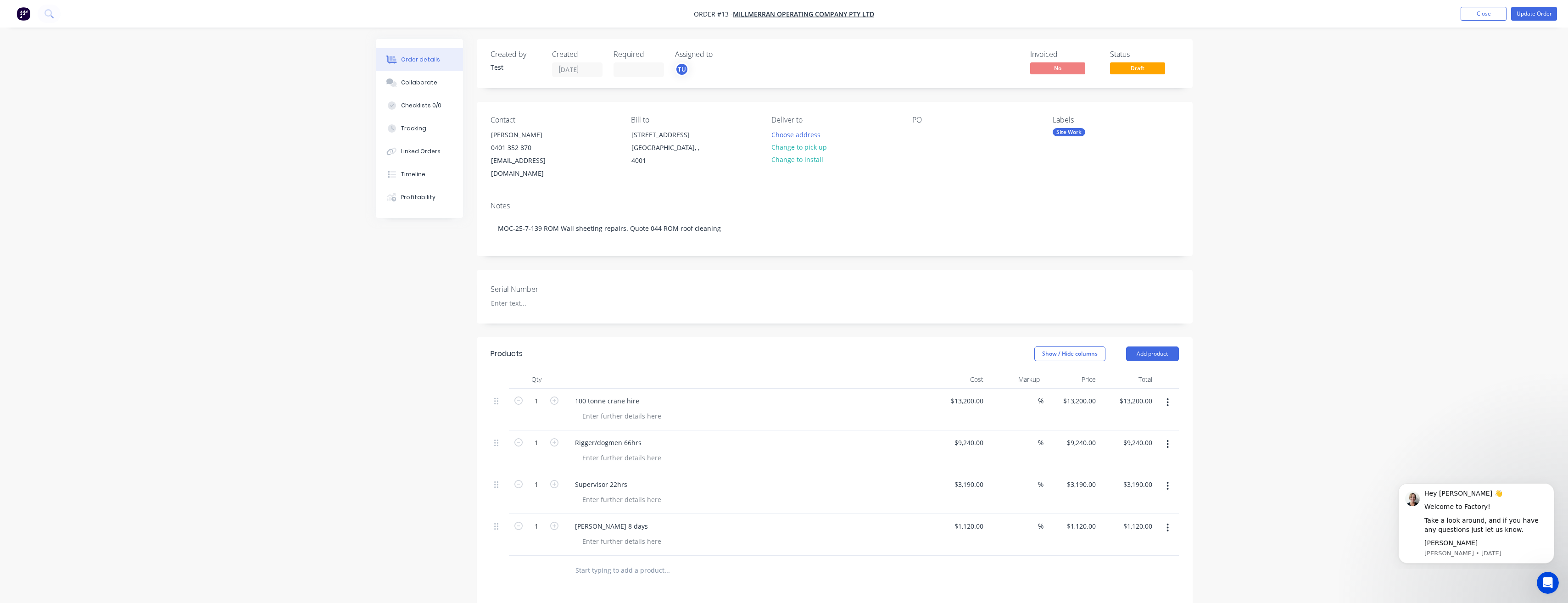
click at [1487, 13] on button "Close" at bounding box center [1483, 13] width 46 height 14
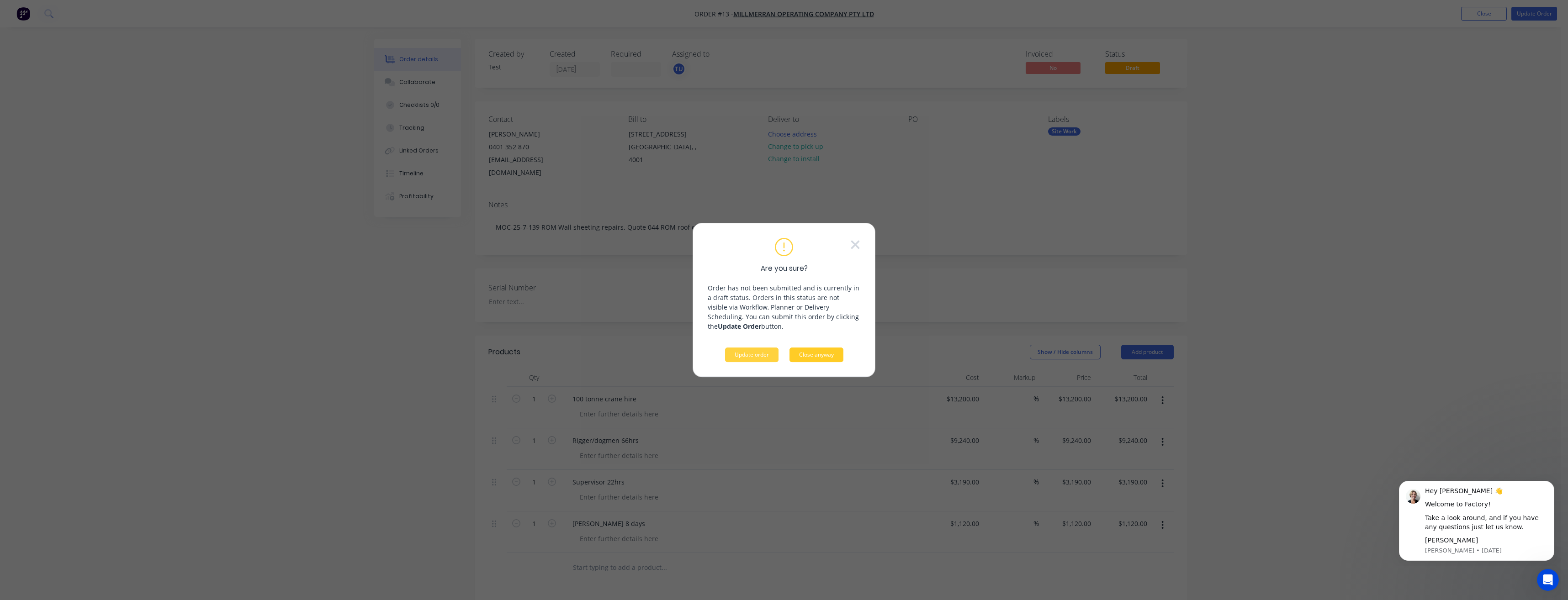
click at [813, 358] on button "Close anyway" at bounding box center [816, 355] width 54 height 15
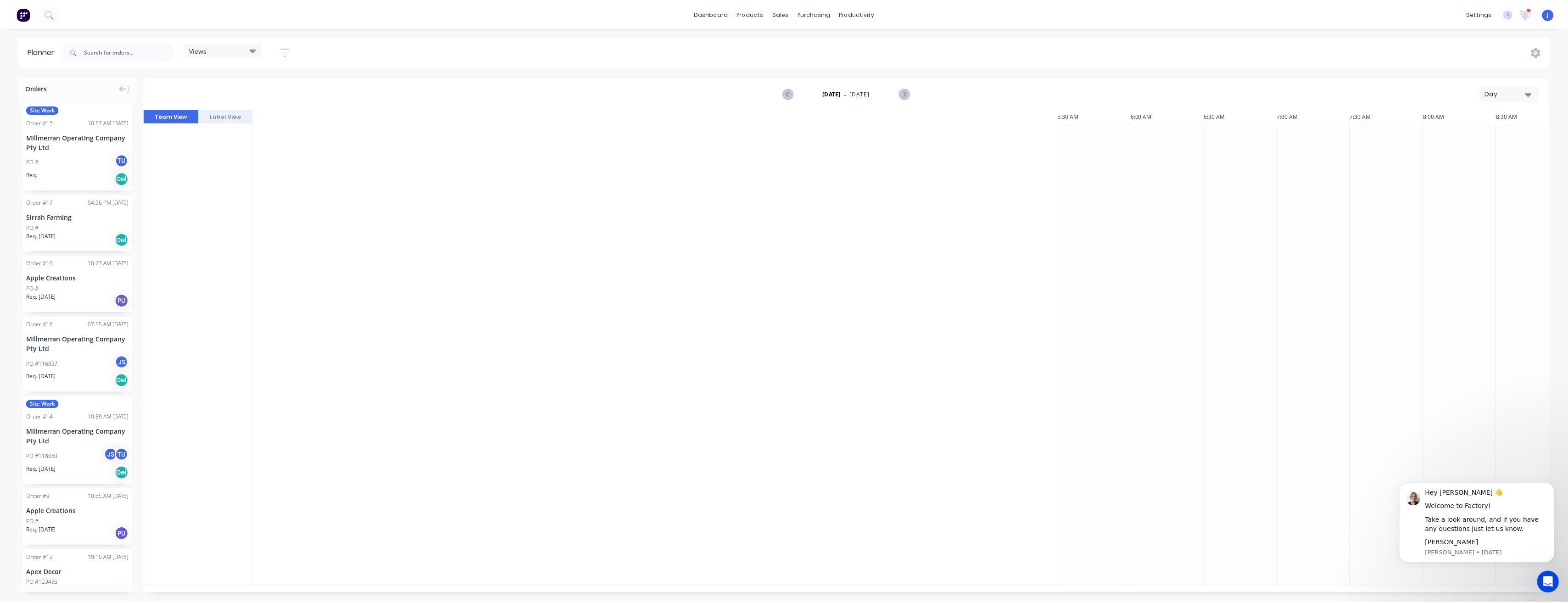
scroll to position [0, 1469]
click at [49, 112] on span "Site Work" at bounding box center [42, 110] width 32 height 9
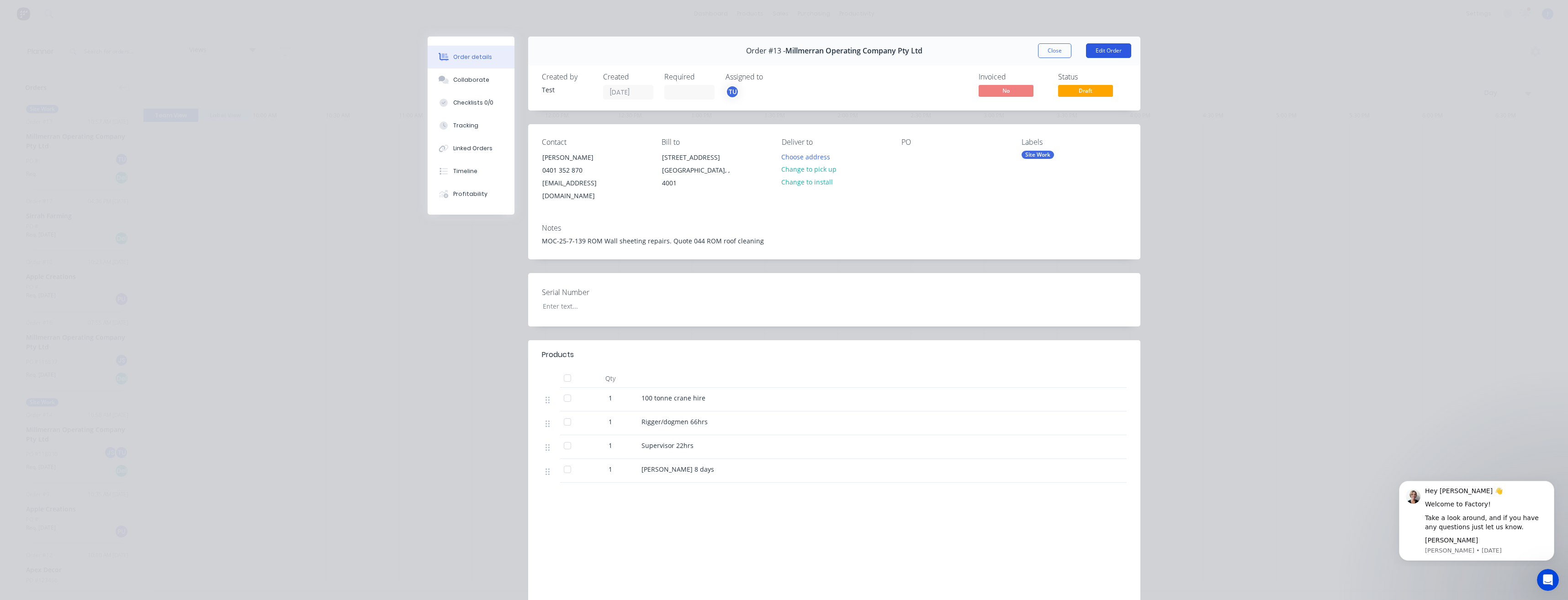
click at [1099, 47] on button "Edit Order" at bounding box center [1108, 51] width 45 height 15
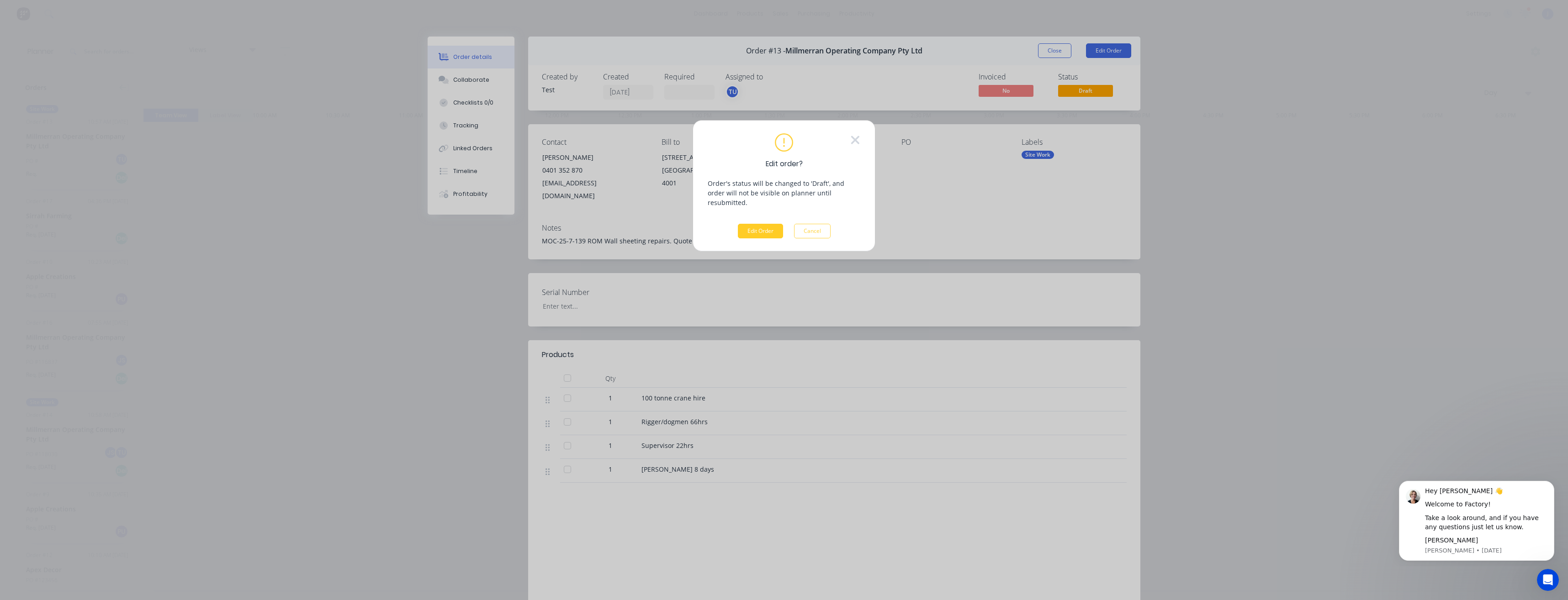
click at [760, 224] on button "Edit Order" at bounding box center [760, 231] width 45 height 15
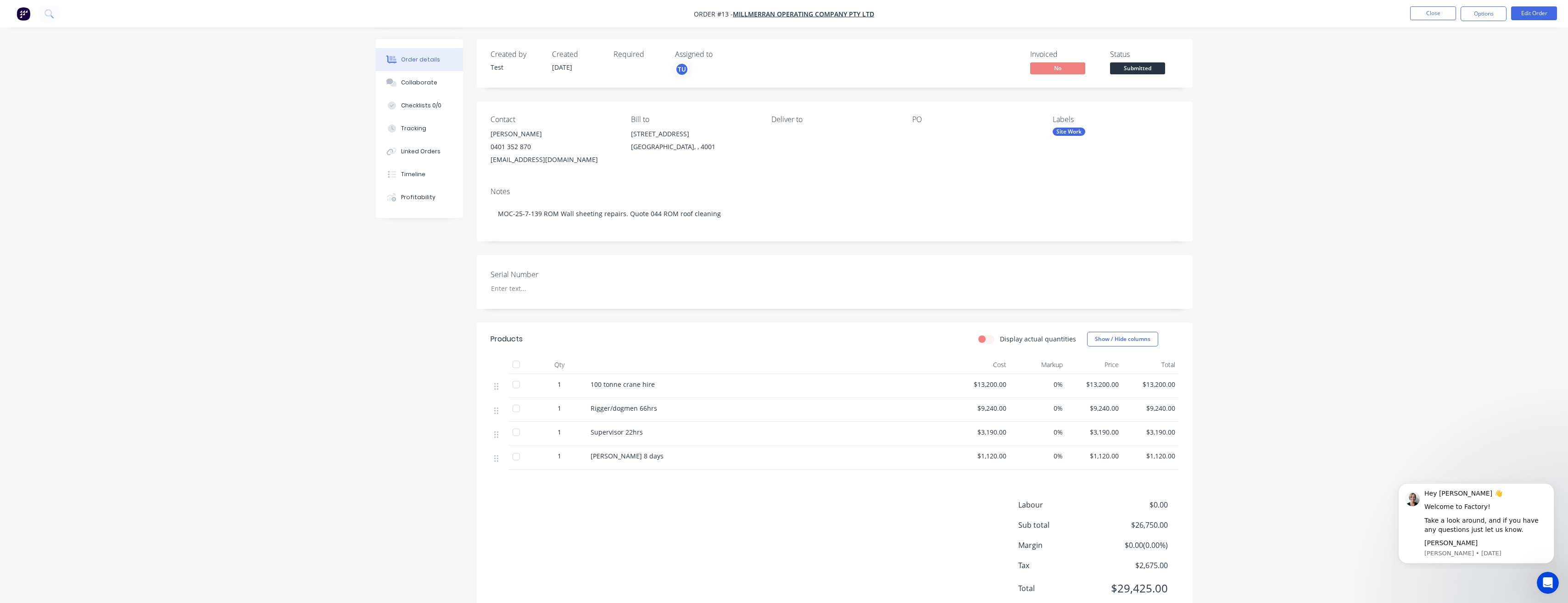
click at [1067, 131] on div "Site Work" at bounding box center [1069, 132] width 32 height 9
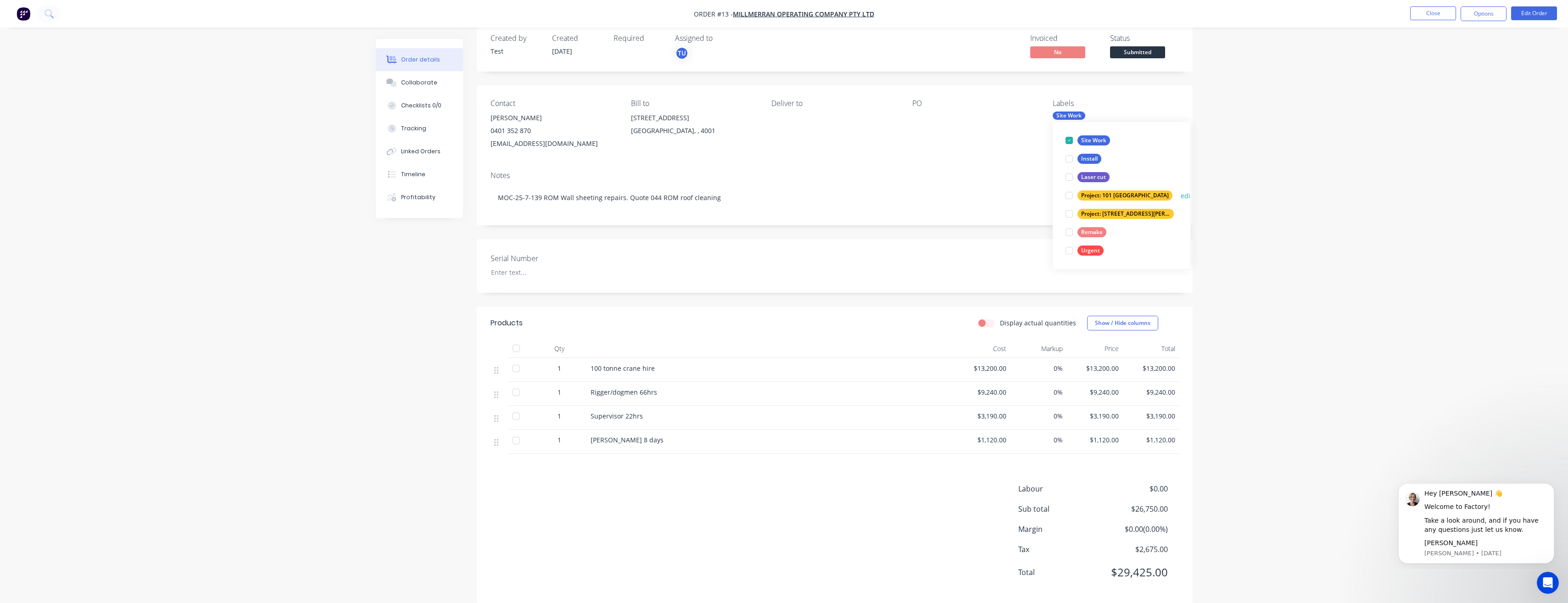
scroll to position [31, 0]
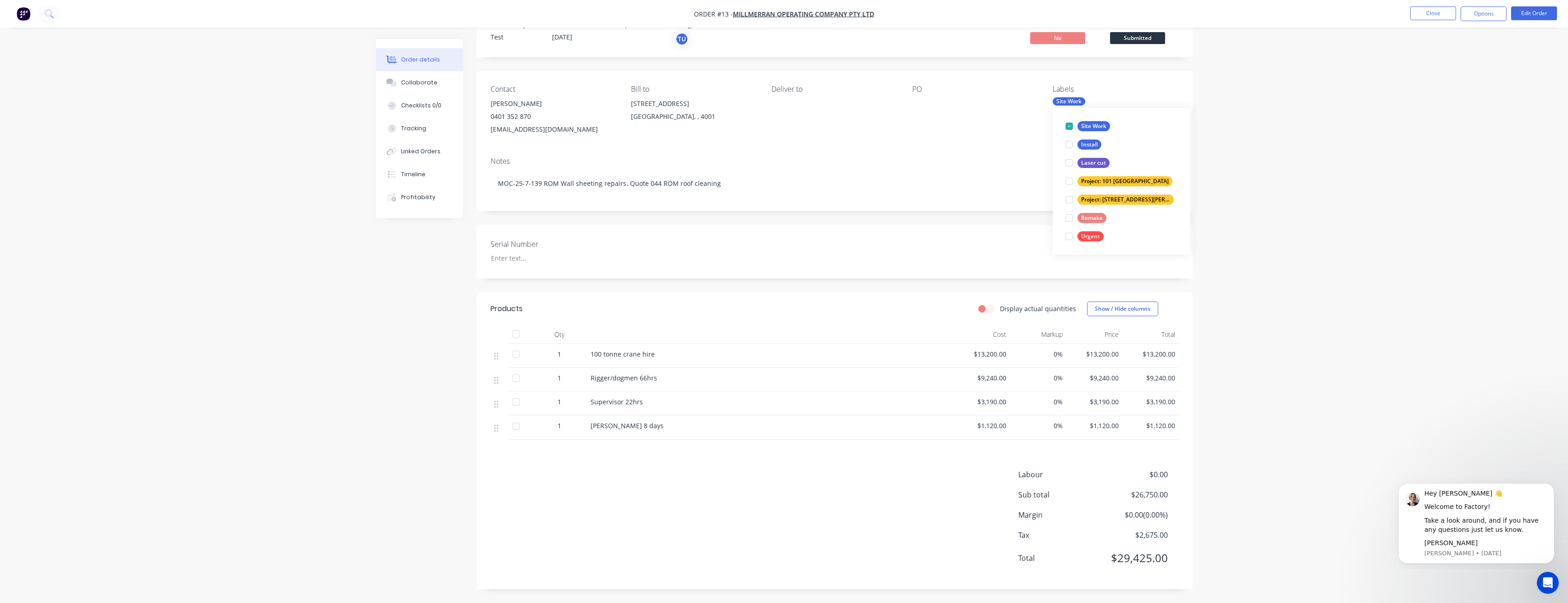
click at [1026, 157] on div "Notes" at bounding box center [834, 161] width 688 height 9
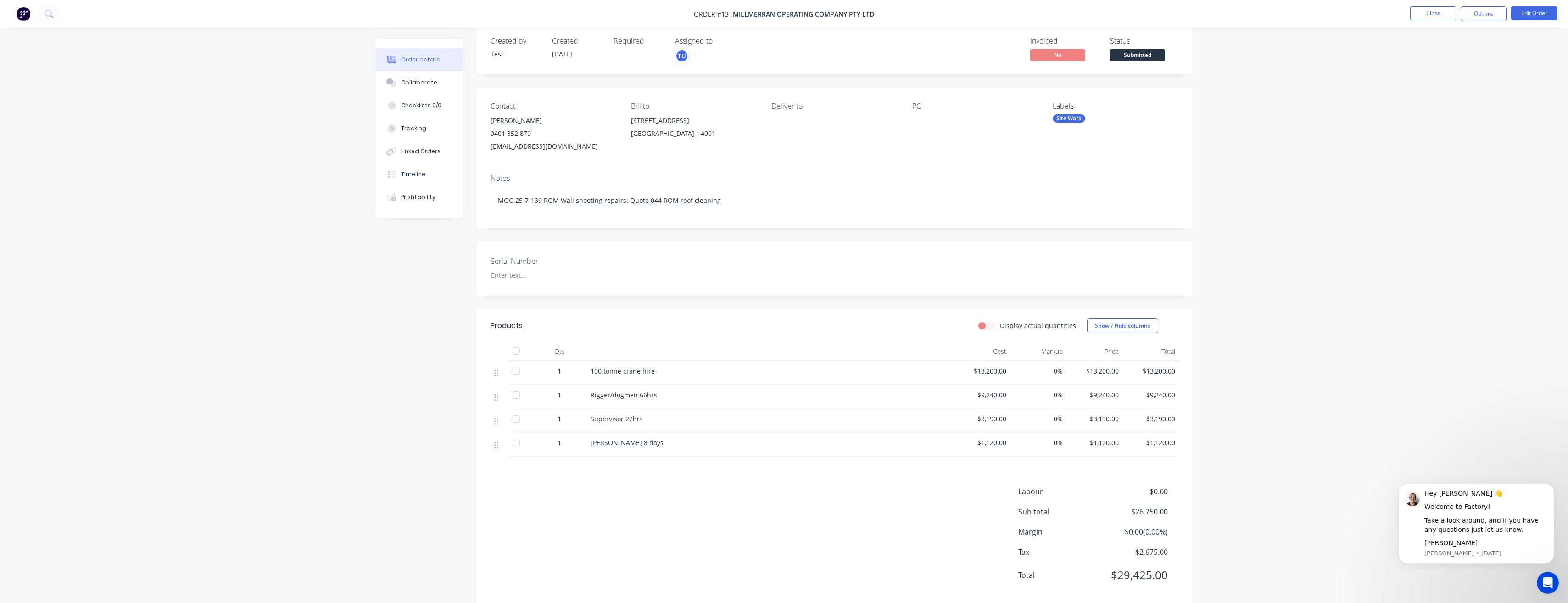
scroll to position [0, 0]
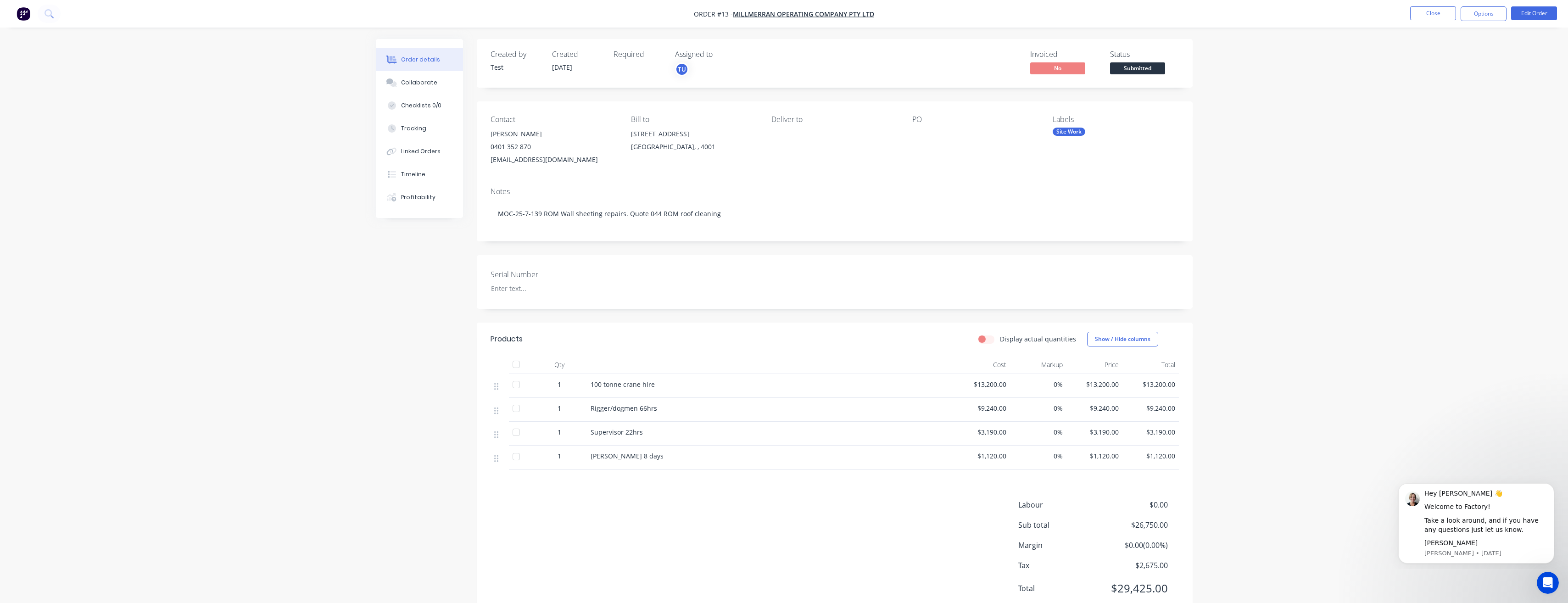
click at [624, 70] on div "Required" at bounding box center [639, 64] width 51 height 27
click at [636, 73] on div "Required" at bounding box center [639, 64] width 51 height 27
click at [631, 55] on div "Required" at bounding box center [639, 54] width 51 height 9
click at [629, 71] on div "Required" at bounding box center [639, 64] width 51 height 27
click at [635, 67] on div "Required" at bounding box center [639, 64] width 51 height 27
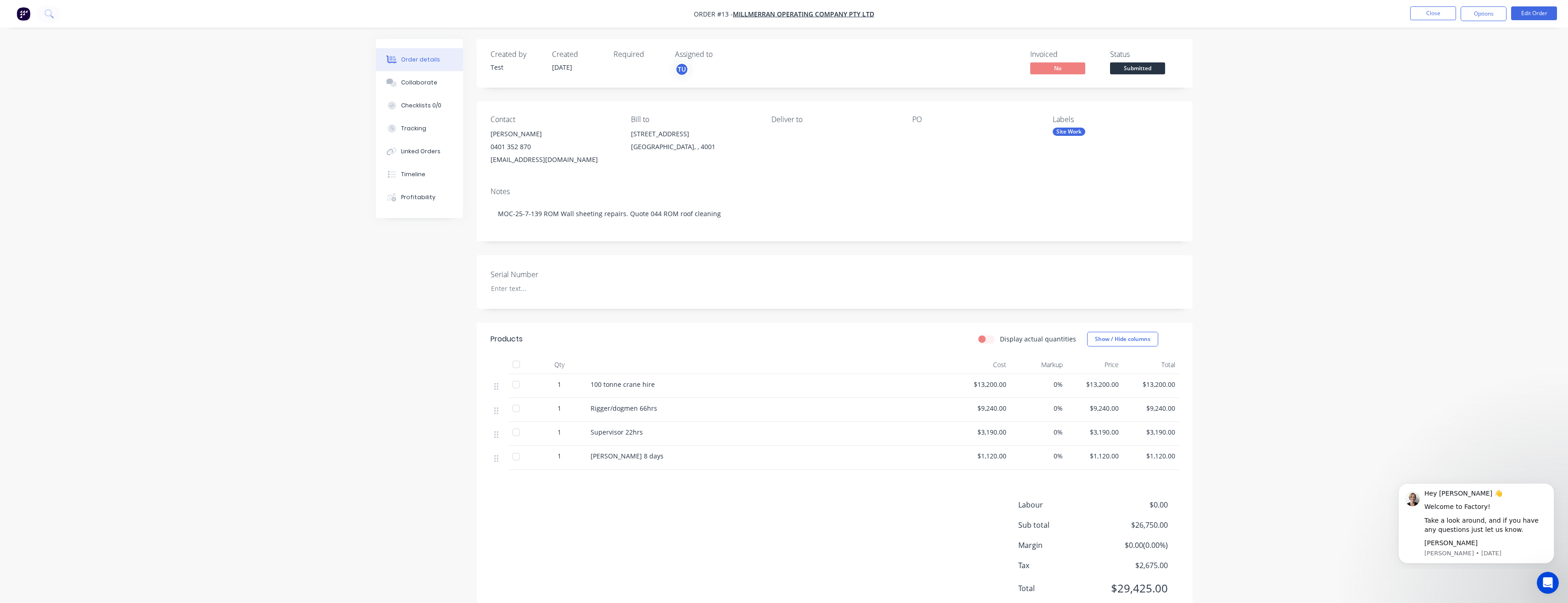
click at [606, 64] on div "Created by Test Created [DATE] Required Assigned to TU" at bounding box center [628, 64] width 276 height 27
click at [682, 66] on div "TU" at bounding box center [682, 69] width 14 height 14
drag, startPoint x: 688, startPoint y: 117, endPoint x: 693, endPoint y: 136, distance: 19.6
click at [689, 117] on div at bounding box center [690, 120] width 18 height 18
click at [688, 137] on div at bounding box center [690, 138] width 18 height 18
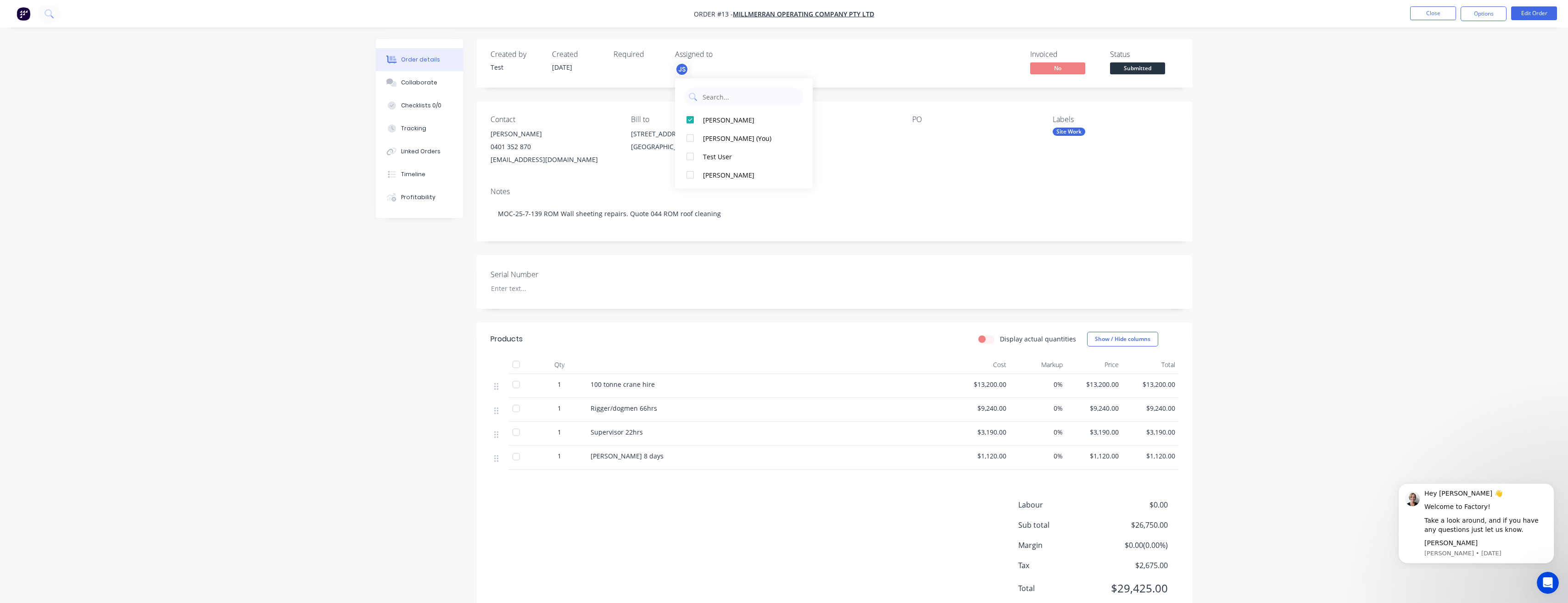
click at [619, 65] on div "Required" at bounding box center [639, 64] width 51 height 27
click at [683, 65] on div "JS" at bounding box center [682, 69] width 14 height 14
click at [689, 137] on div at bounding box center [690, 138] width 18 height 18
click at [646, 69] on div "Required" at bounding box center [639, 64] width 51 height 27
click at [696, 56] on div "Assigned to" at bounding box center [721, 54] width 92 height 9
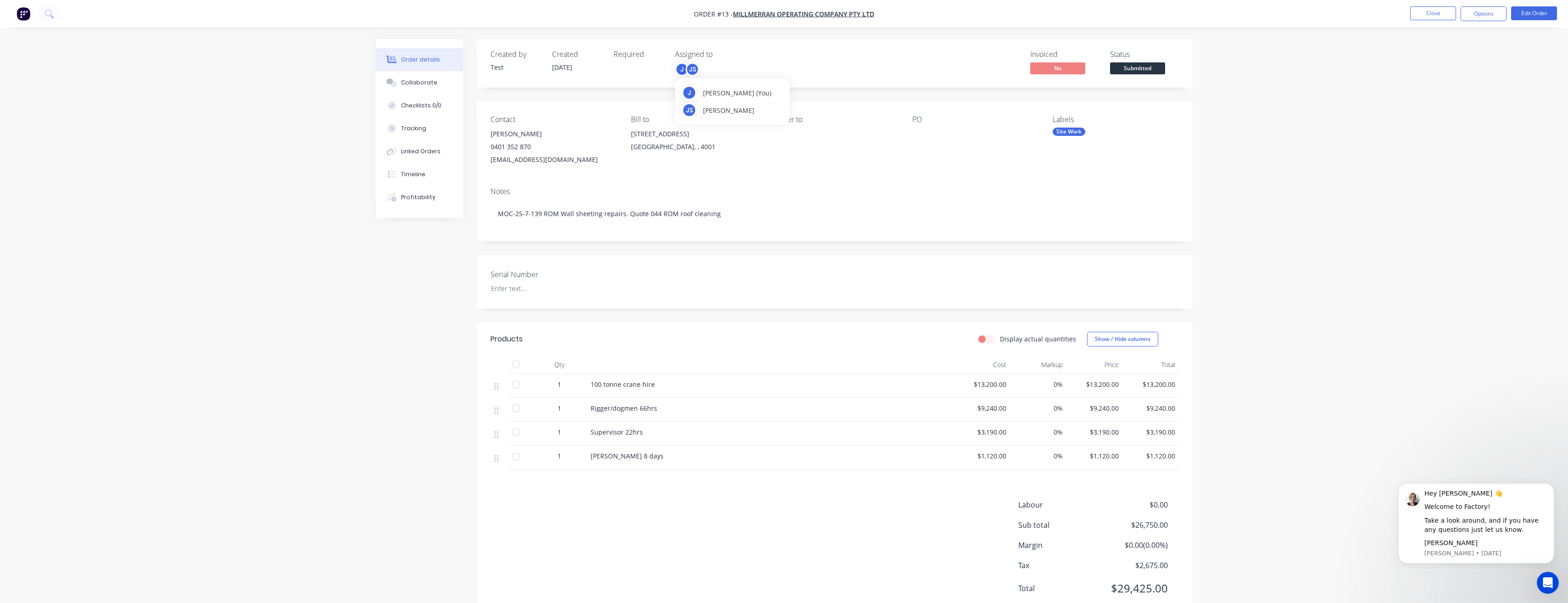
click at [696, 65] on div "JS" at bounding box center [692, 69] width 14 height 14
click at [842, 154] on div "Deliver to" at bounding box center [834, 140] width 126 height 51
click at [424, 128] on div "Tracking" at bounding box center [413, 128] width 25 height 9
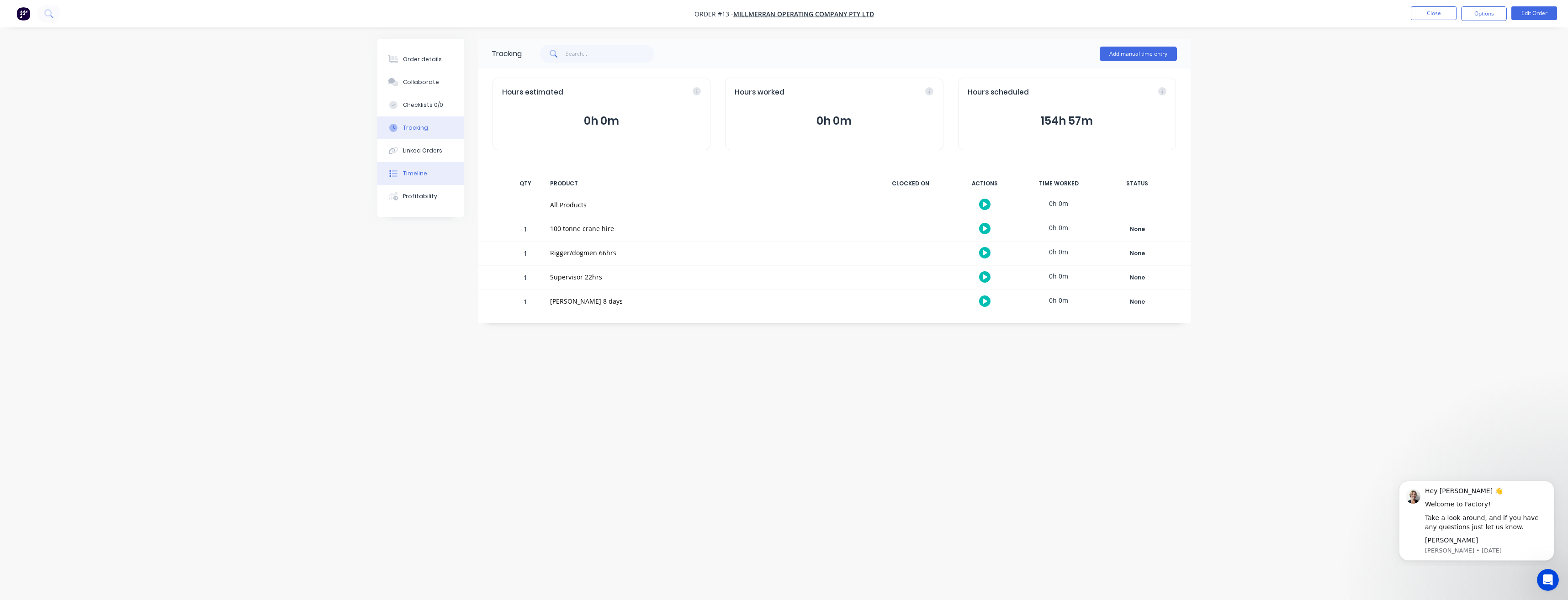
click at [421, 175] on div "Timeline" at bounding box center [415, 173] width 24 height 9
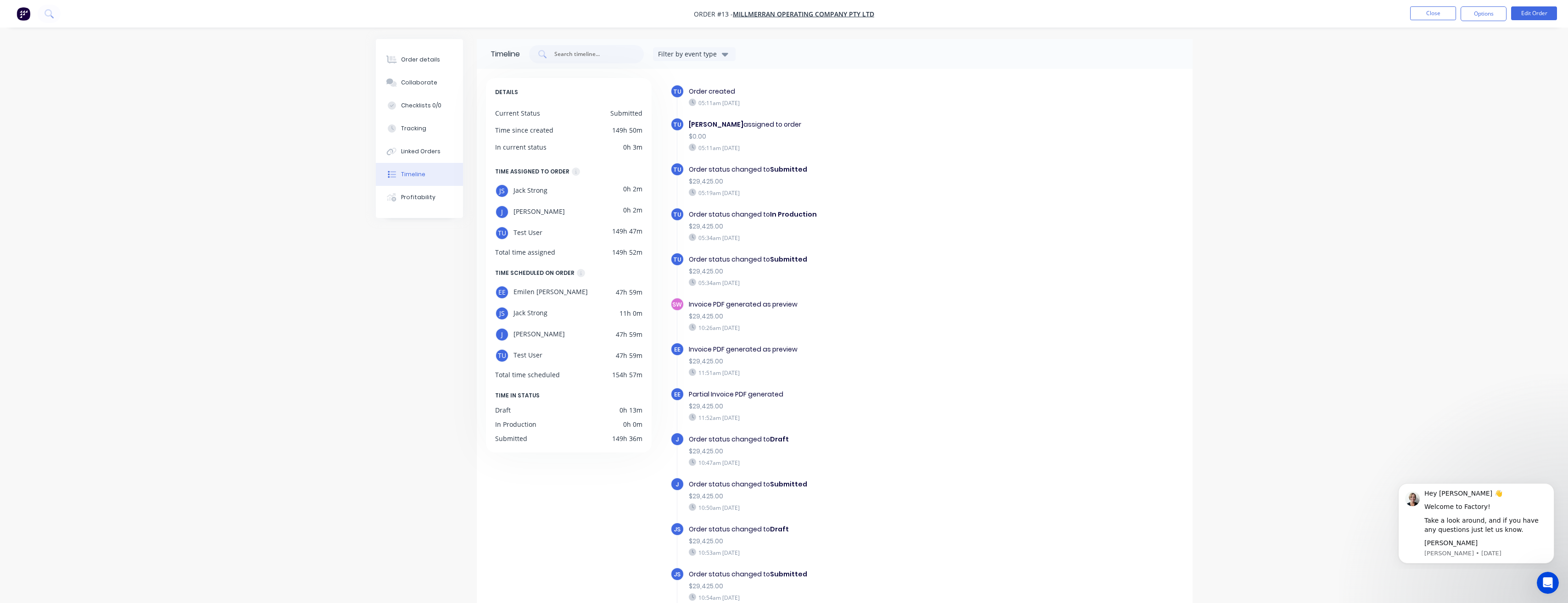
click at [411, 174] on div "Timeline" at bounding box center [413, 174] width 24 height 9
click at [406, 176] on div "Timeline" at bounding box center [413, 174] width 24 height 9
click at [417, 174] on div "Timeline" at bounding box center [413, 174] width 24 height 9
click at [1526, 13] on button "Edit Order" at bounding box center [1534, 13] width 46 height 14
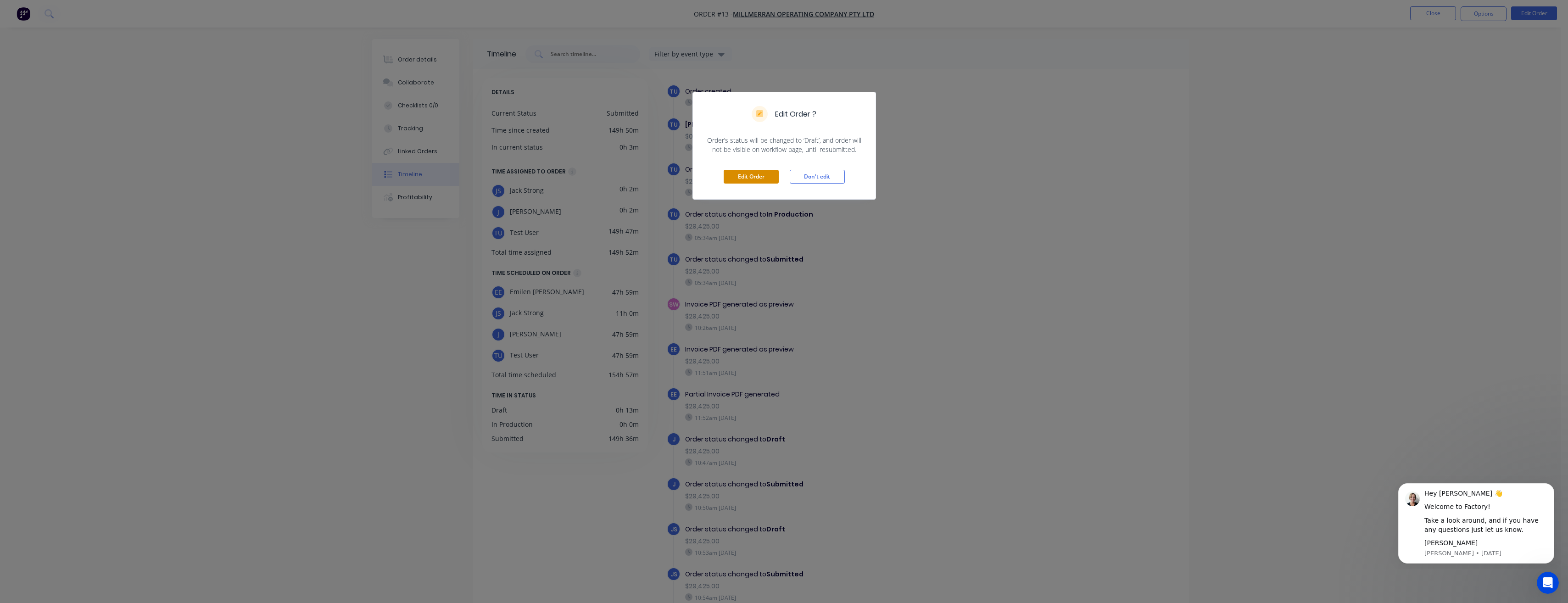
click at [760, 182] on button "Edit Order" at bounding box center [751, 177] width 55 height 14
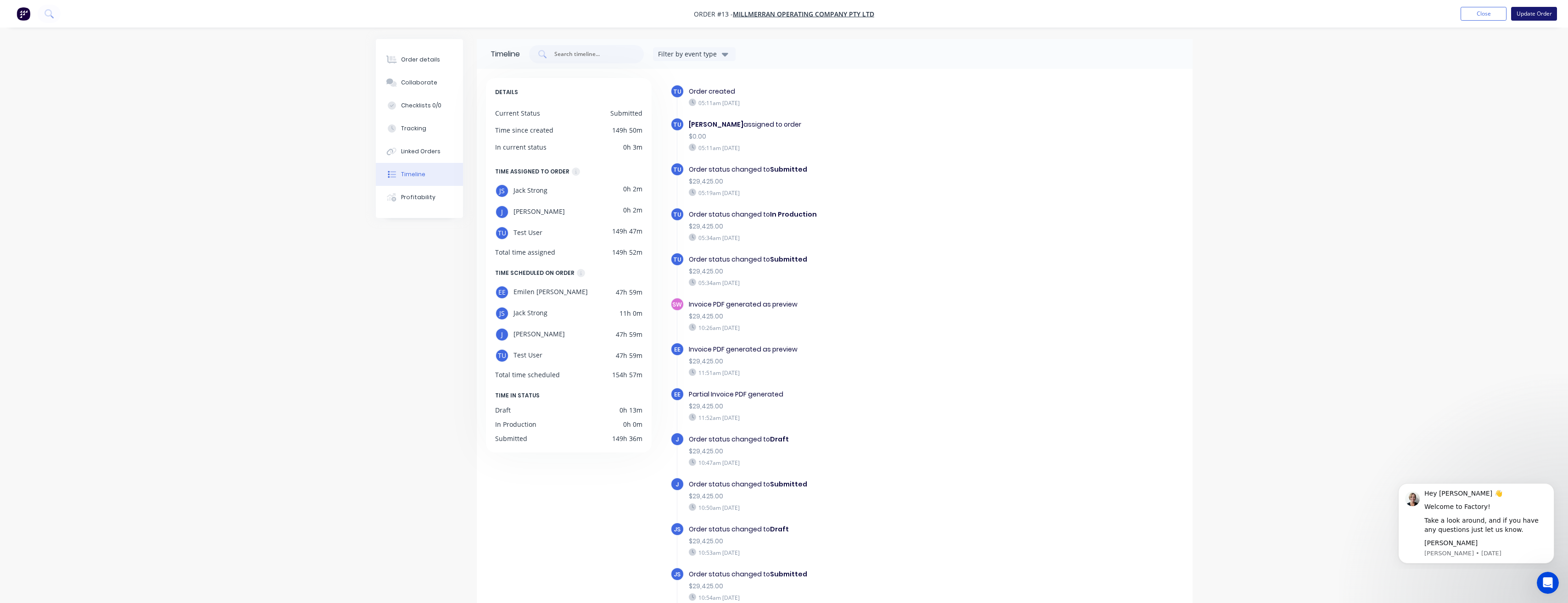
click at [1525, 15] on button "Update Order" at bounding box center [1534, 13] width 46 height 14
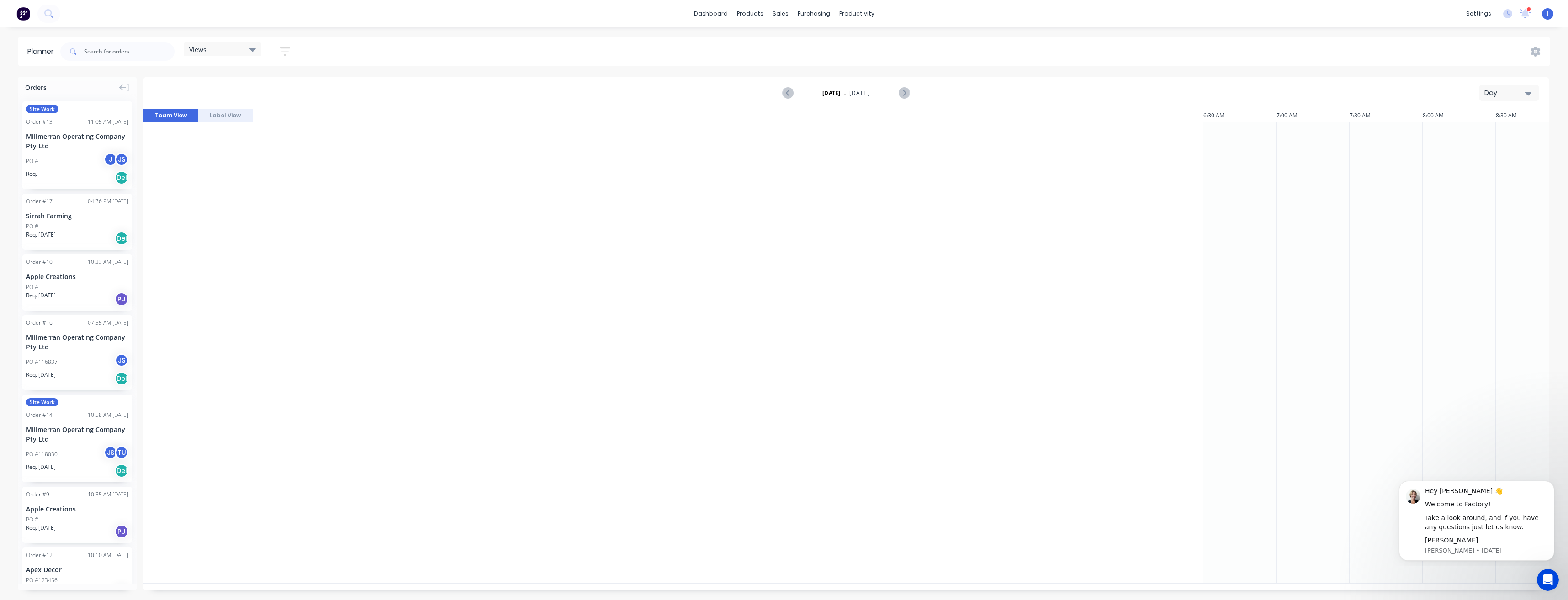
scroll to position [0, 1609]
click at [50, 107] on span "Site Work" at bounding box center [42, 110] width 32 height 9
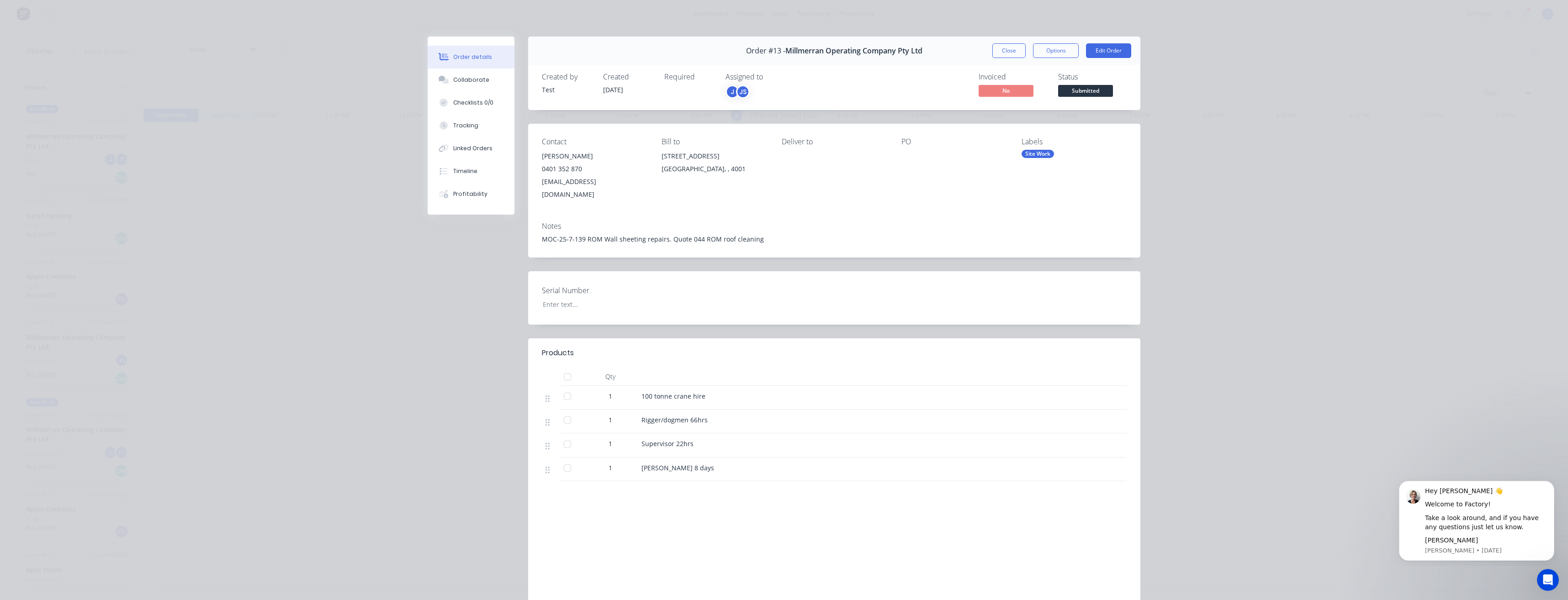
click at [738, 92] on div "JS" at bounding box center [743, 92] width 14 height 14
click at [737, 178] on div at bounding box center [737, 178] width 18 height 18
click at [783, 89] on div "J JS ks" at bounding box center [771, 92] width 91 height 14
click at [747, 92] on div "ks" at bounding box center [753, 92] width 14 height 14
click at [794, 78] on div "Assigned to" at bounding box center [771, 77] width 91 height 9
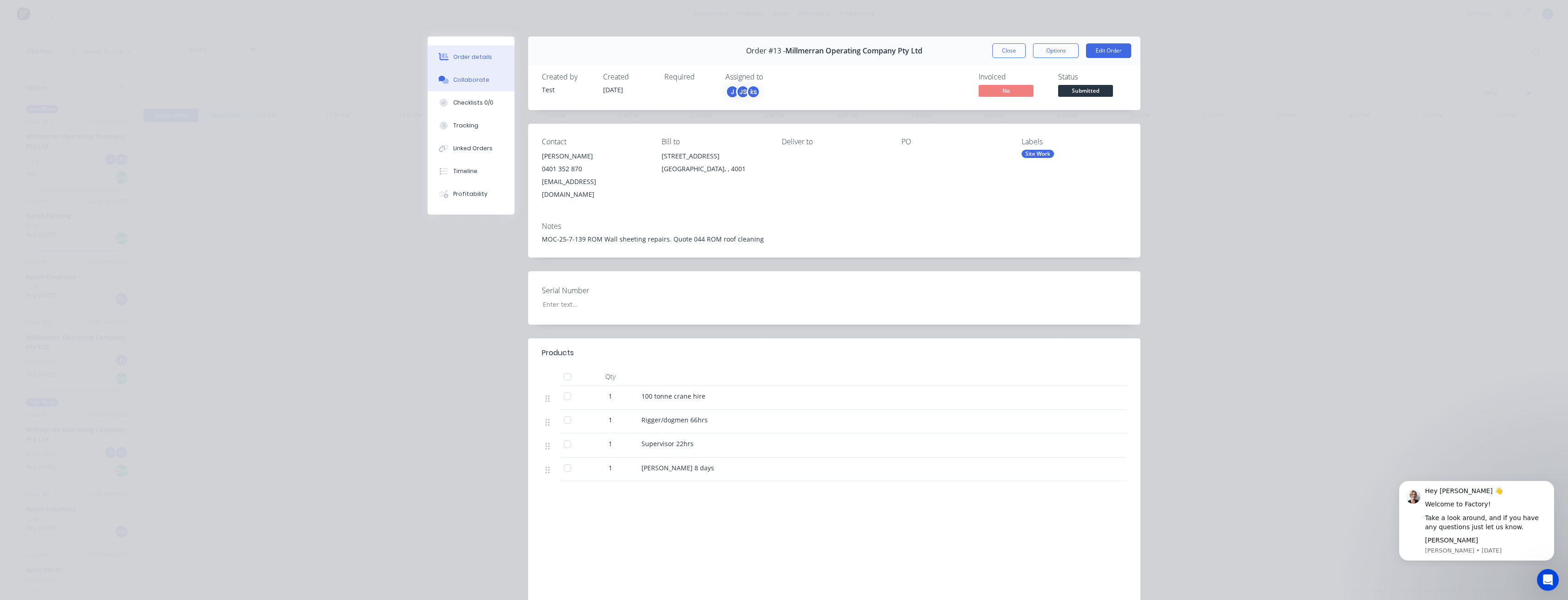
click at [466, 80] on div "Collaborate" at bounding box center [471, 80] width 36 height 9
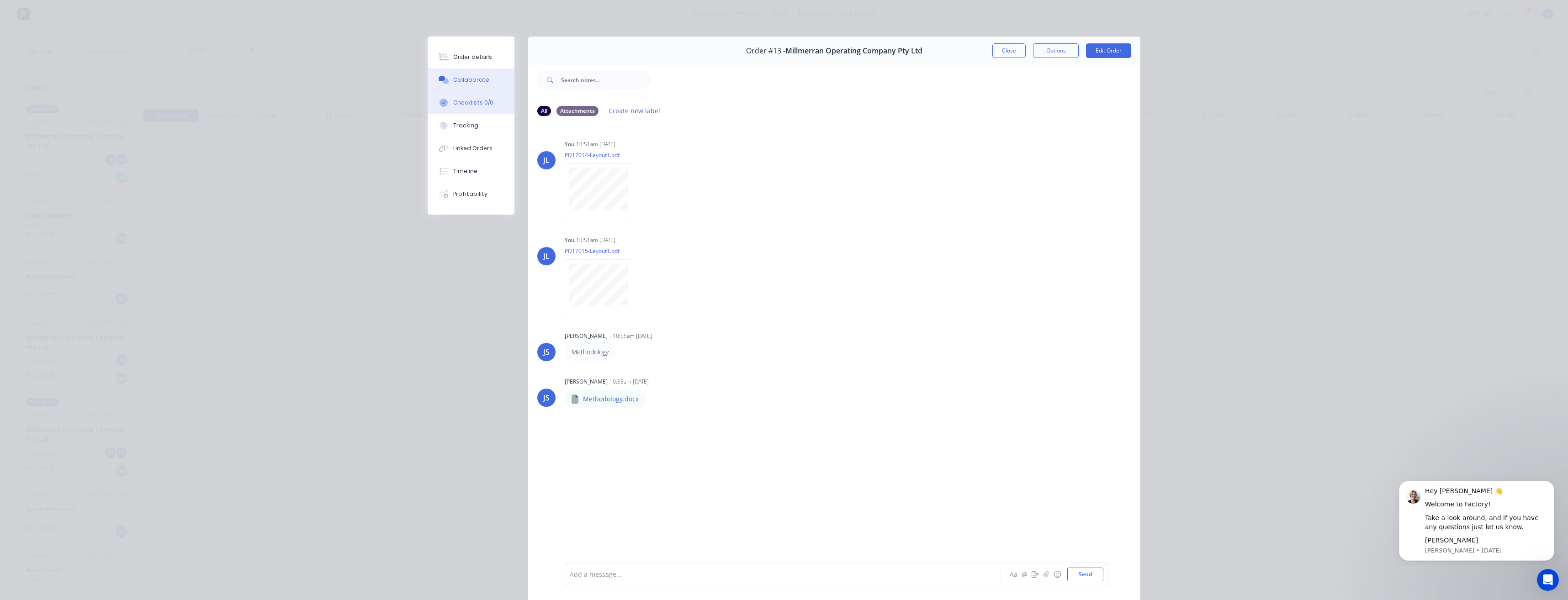
click at [475, 101] on div "Checklists 0/0" at bounding box center [474, 103] width 40 height 9
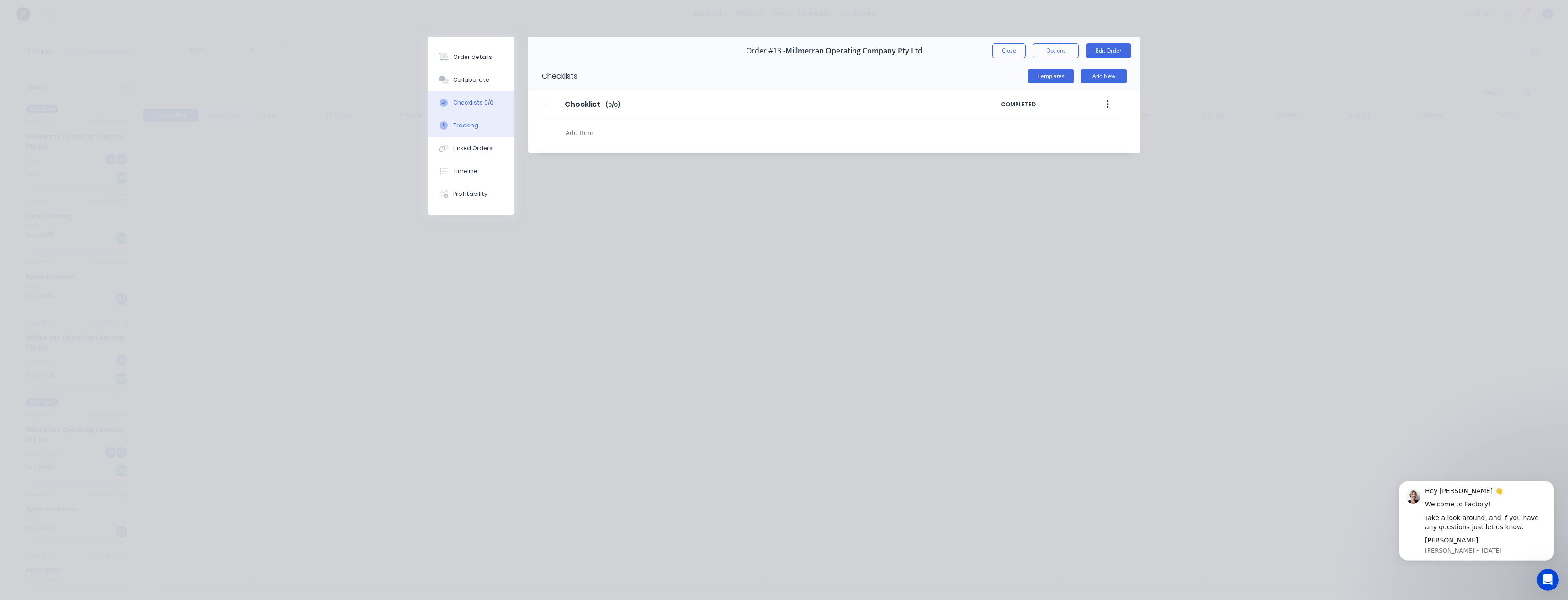
click at [474, 126] on div "Tracking" at bounding box center [466, 126] width 25 height 9
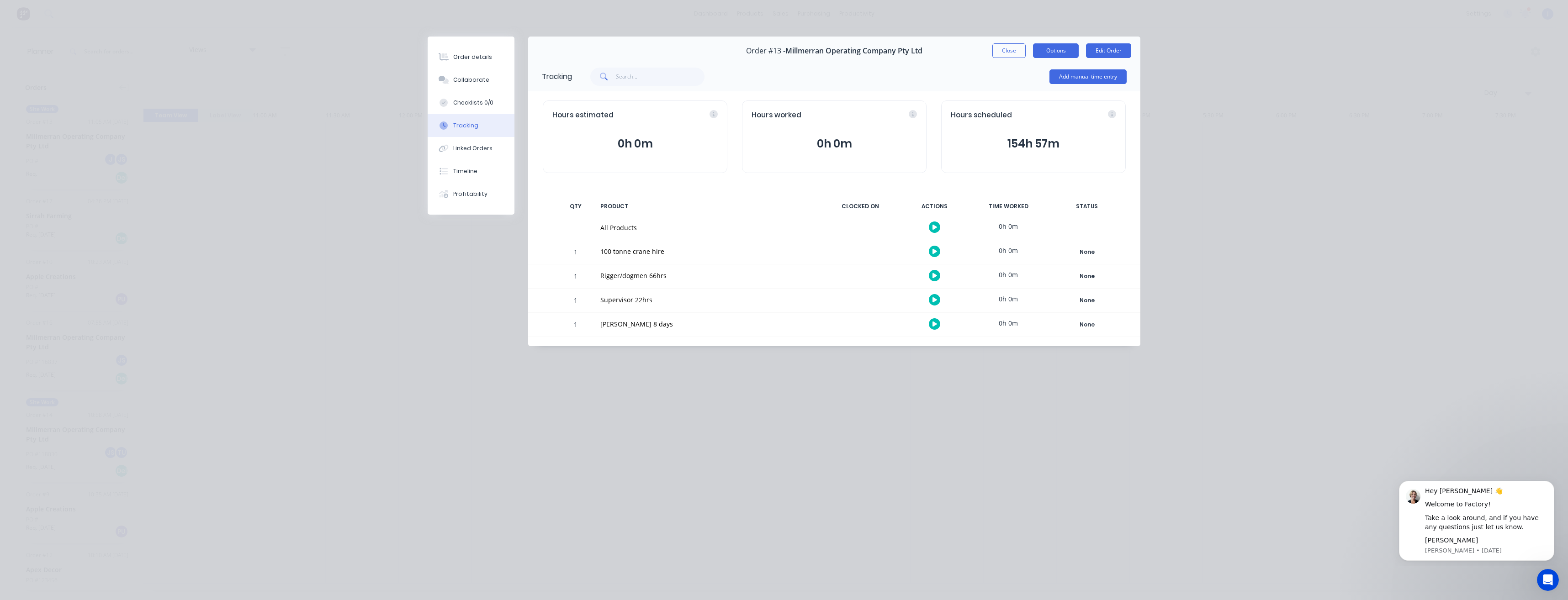
click at [1049, 54] on button "Options" at bounding box center [1055, 51] width 46 height 15
click at [1007, 94] on div "Work Order" at bounding box center [1031, 92] width 80 height 13
click at [1010, 112] on div "Standard" at bounding box center [1031, 111] width 80 height 13
click at [1023, 141] on button "154h 57m" at bounding box center [1034, 144] width 166 height 18
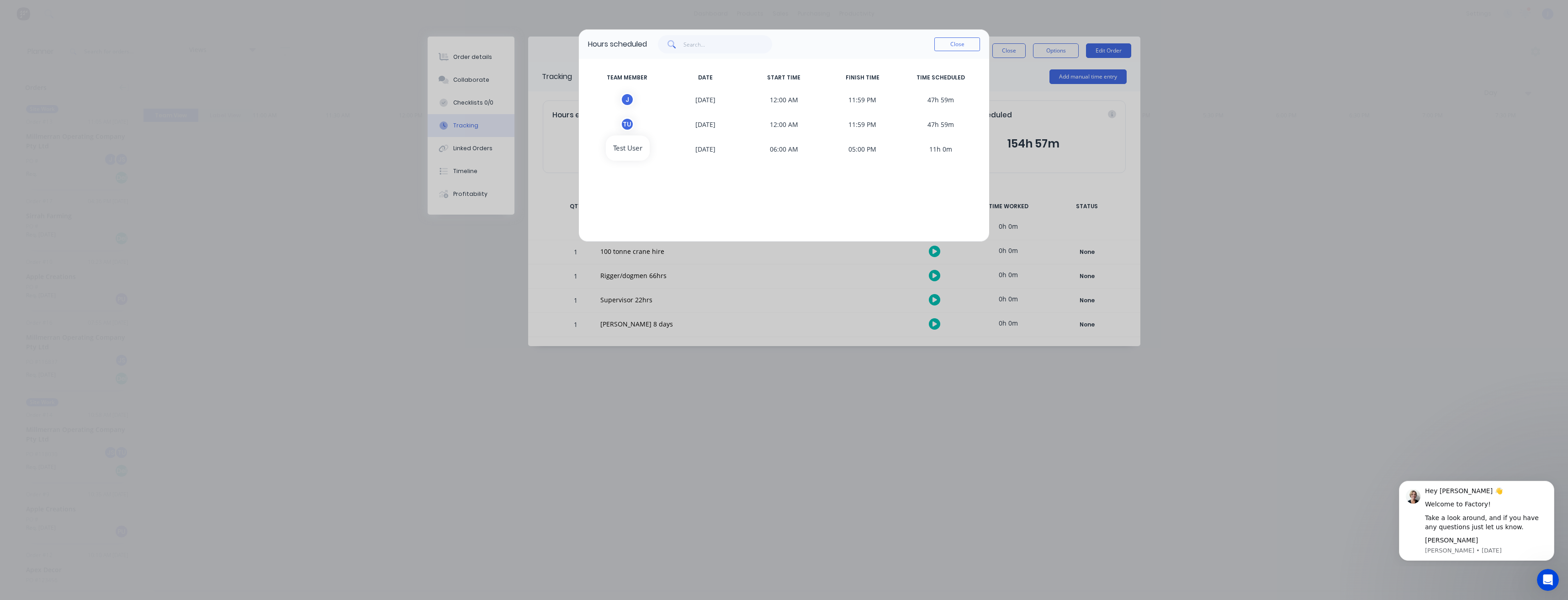
click at [628, 122] on div "T U" at bounding box center [627, 124] width 14 height 14
drag, startPoint x: 628, startPoint y: 123, endPoint x: 713, endPoint y: 102, distance: 87.6
click at [698, 103] on span "[DATE]" at bounding box center [705, 99] width 79 height 14
click at [944, 47] on button "Close" at bounding box center [957, 44] width 46 height 14
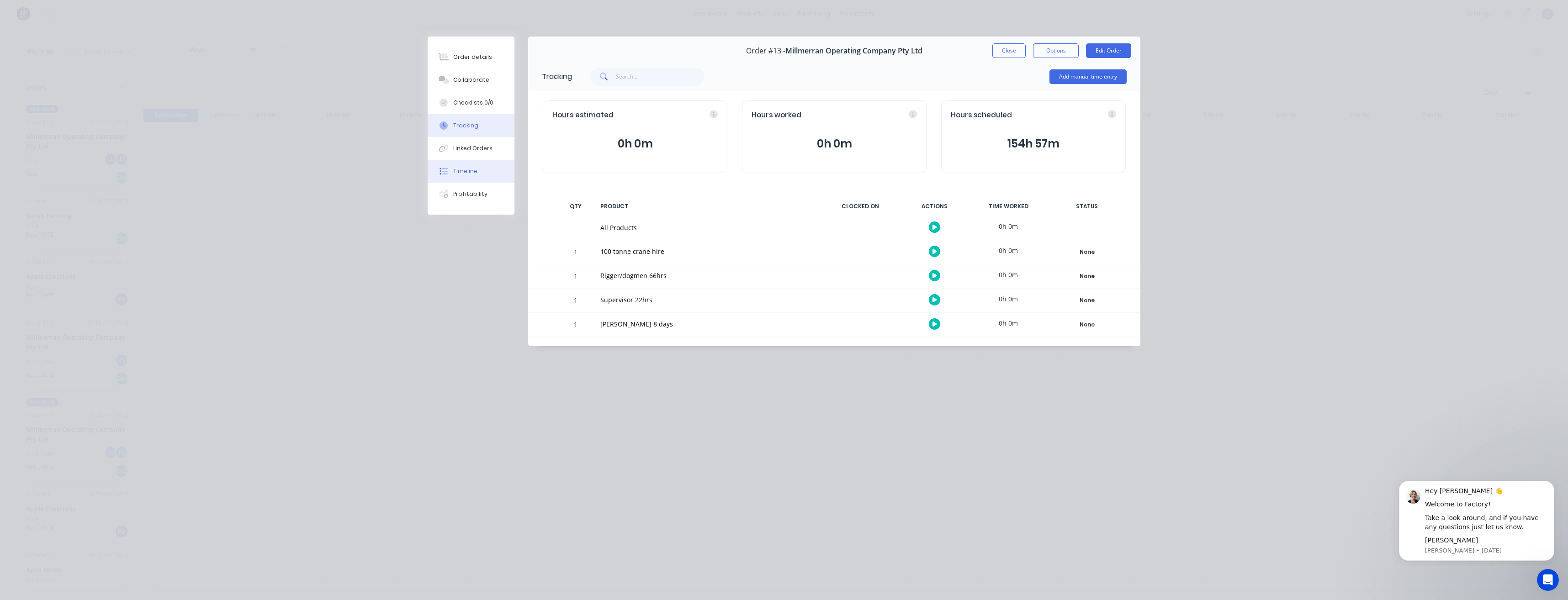
click at [460, 172] on div "Timeline" at bounding box center [466, 172] width 24 height 9
